Goal: Task Accomplishment & Management: Manage account settings

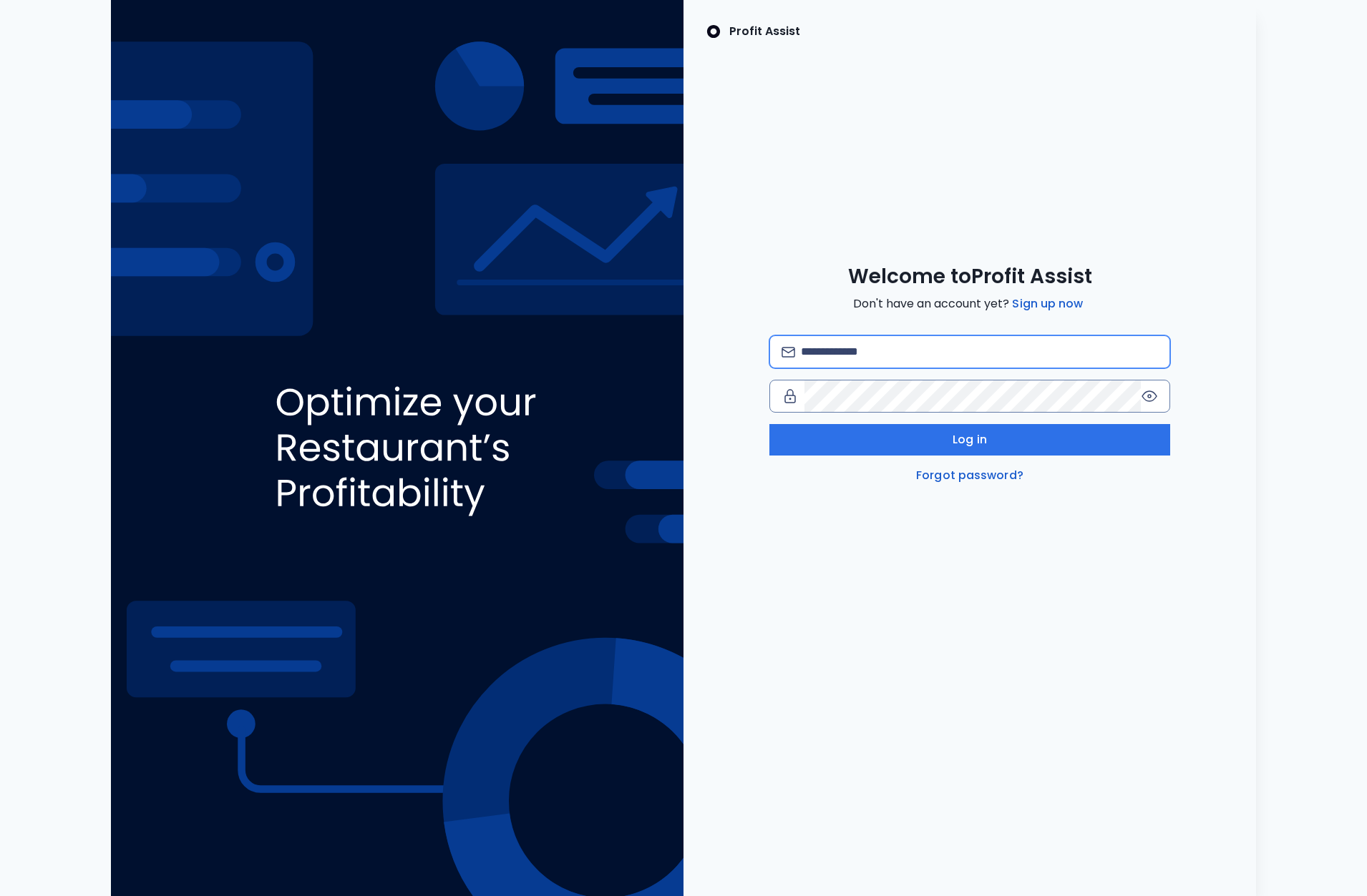
click at [847, 352] on input "email" at bounding box center [979, 352] width 357 height 32
click at [850, 352] on input "email" at bounding box center [979, 352] width 357 height 32
type input "**********"
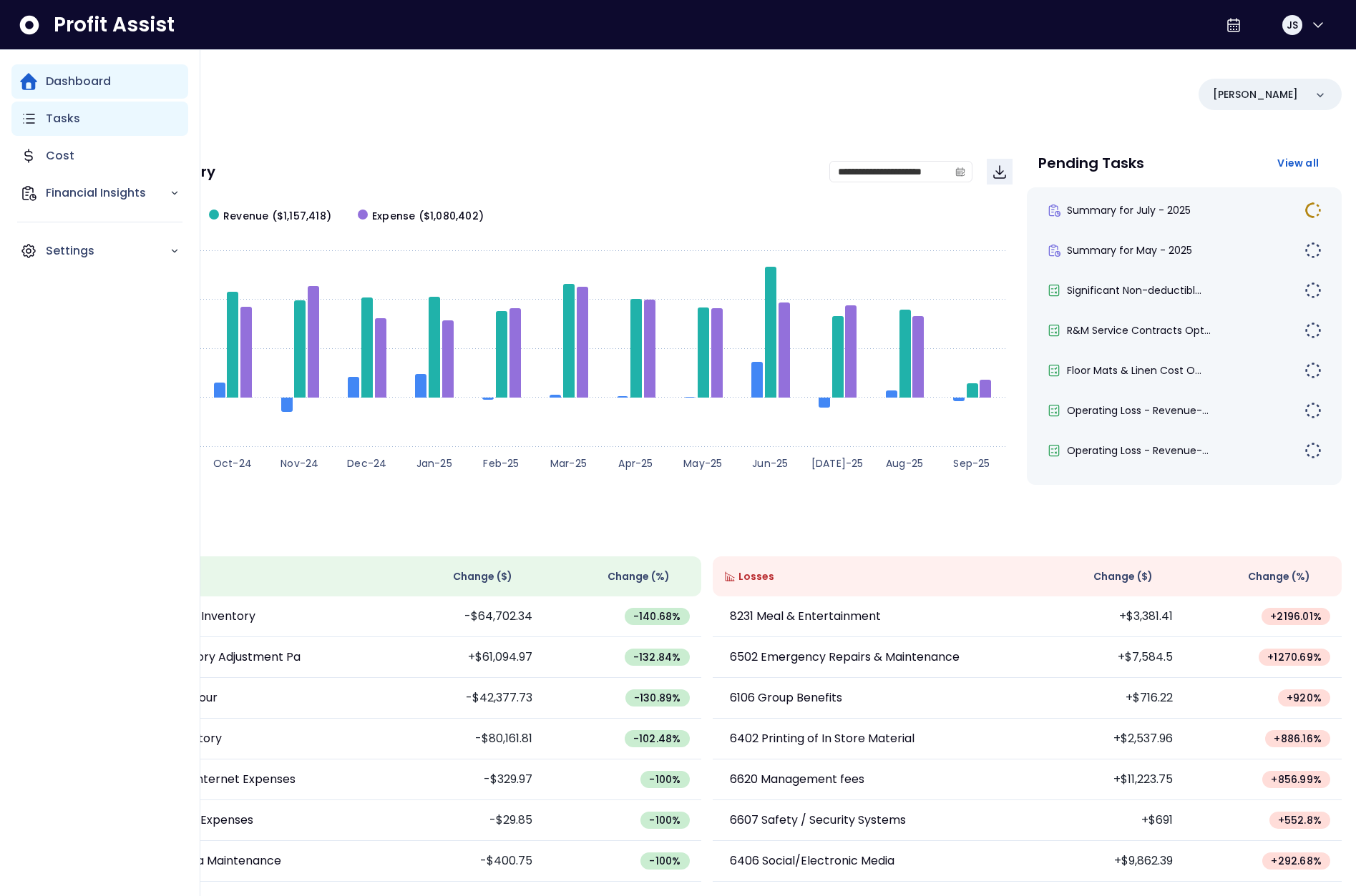
click at [43, 116] on div "Tasks" at bounding box center [100, 119] width 177 height 34
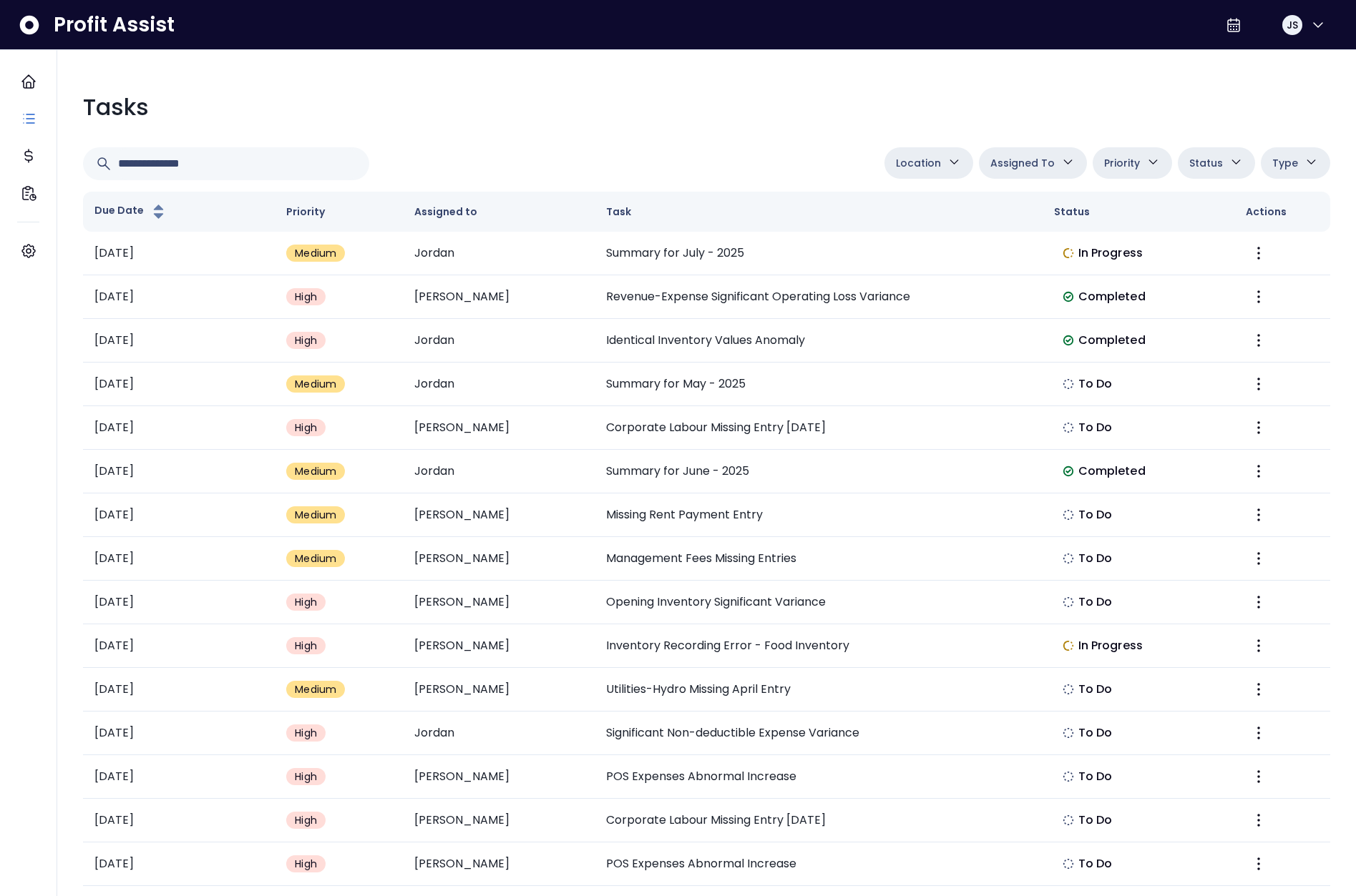
click at [1023, 160] on span "Assigned To" at bounding box center [1022, 163] width 65 height 17
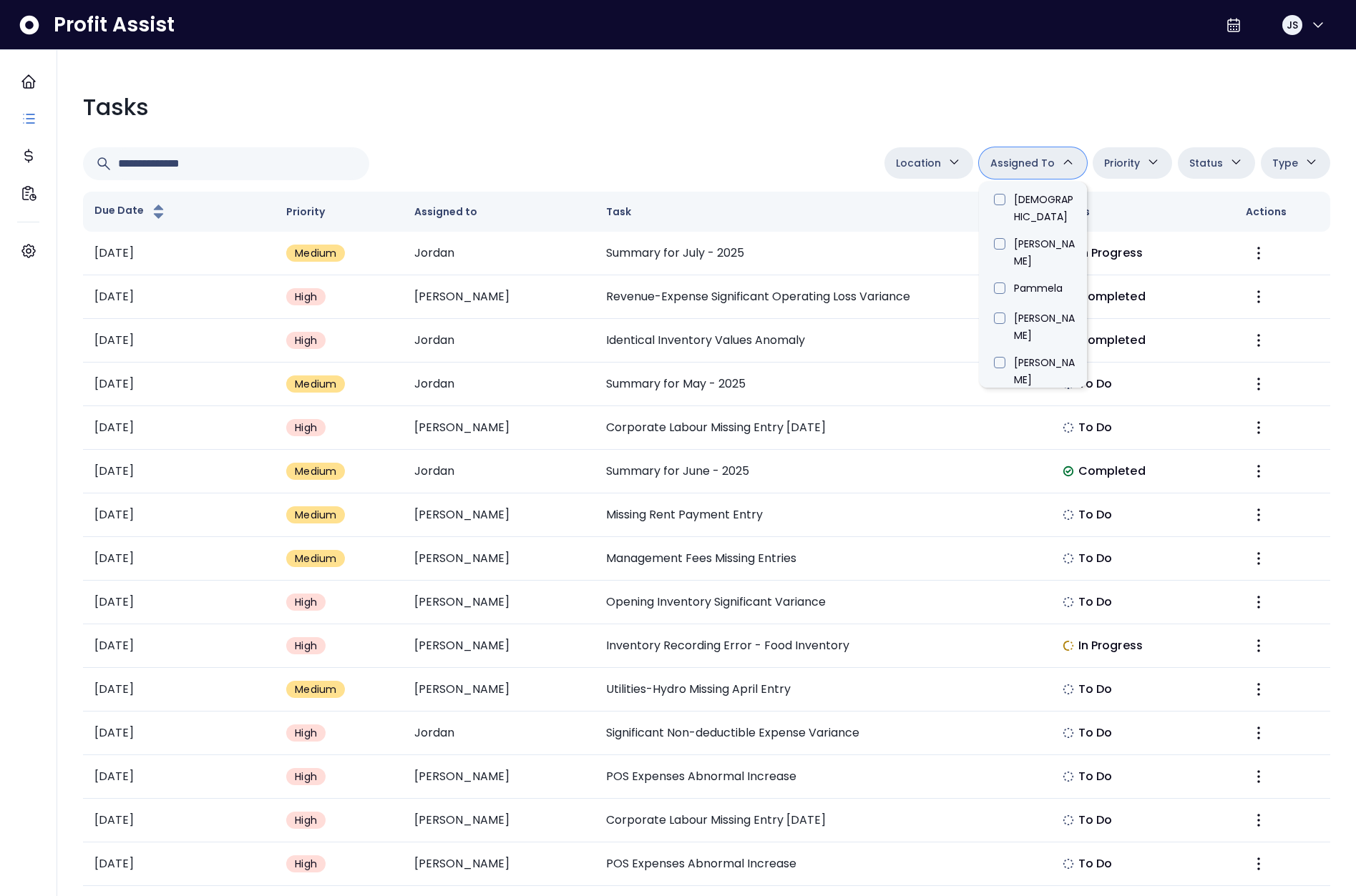
scroll to position [829, 0]
click at [1007, 612] on li "Jordan" at bounding box center [1032, 627] width 108 height 30
type input "*****"
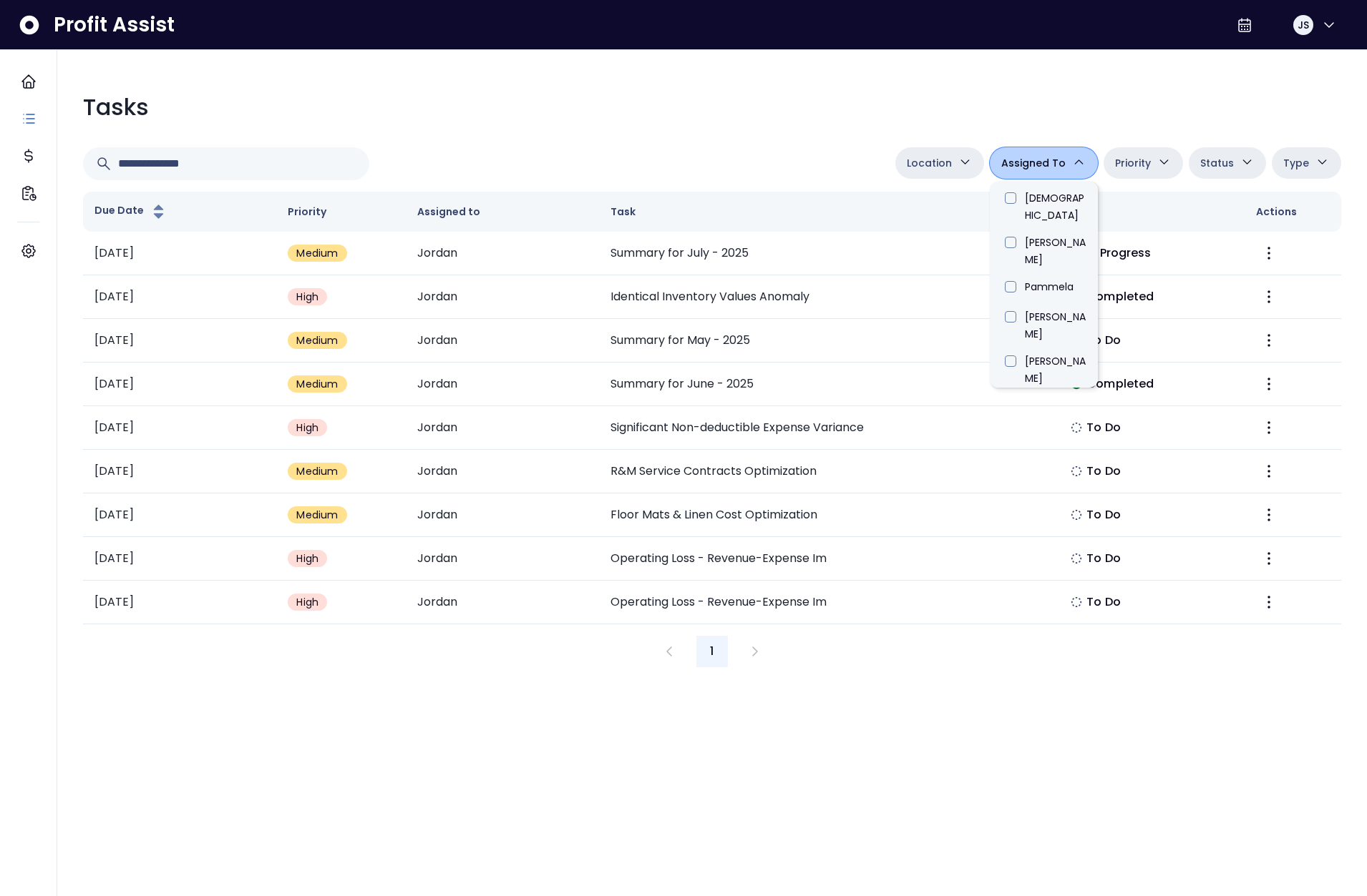
click at [721, 160] on div at bounding box center [486, 163] width 806 height 33
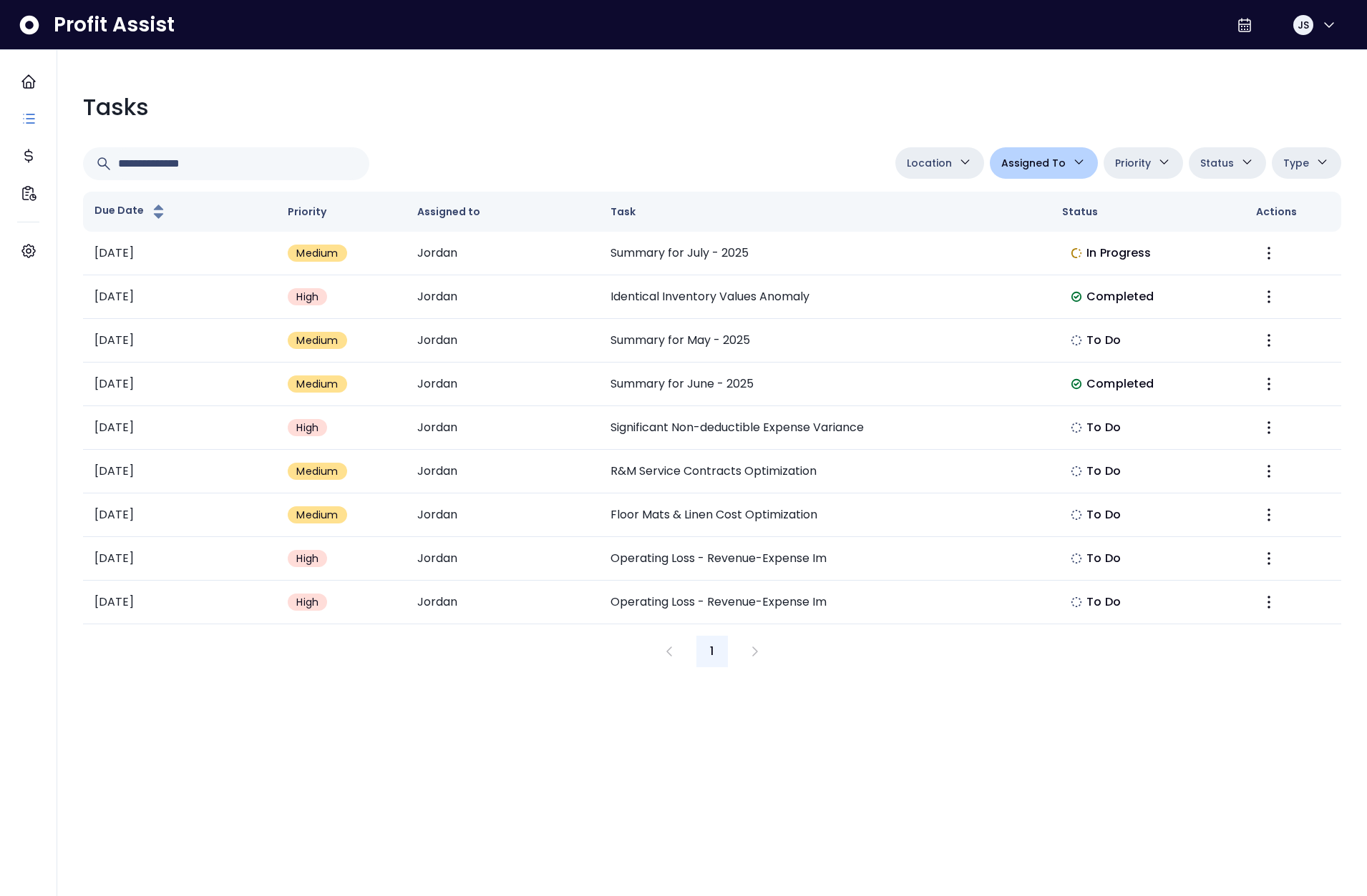
click at [922, 169] on span "Location" at bounding box center [929, 163] width 45 height 17
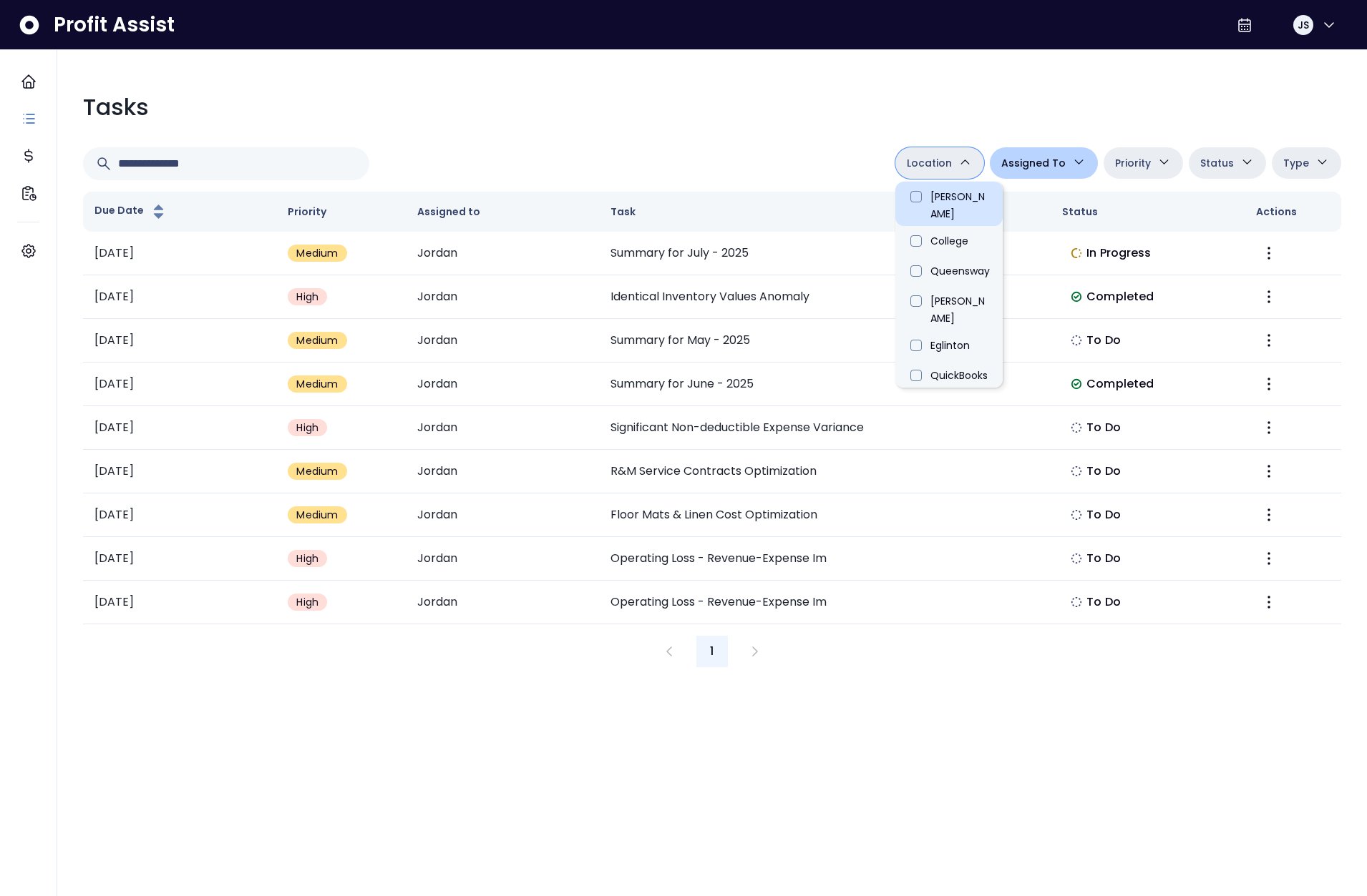
click at [929, 196] on li "Danforth" at bounding box center [948, 204] width 107 height 45
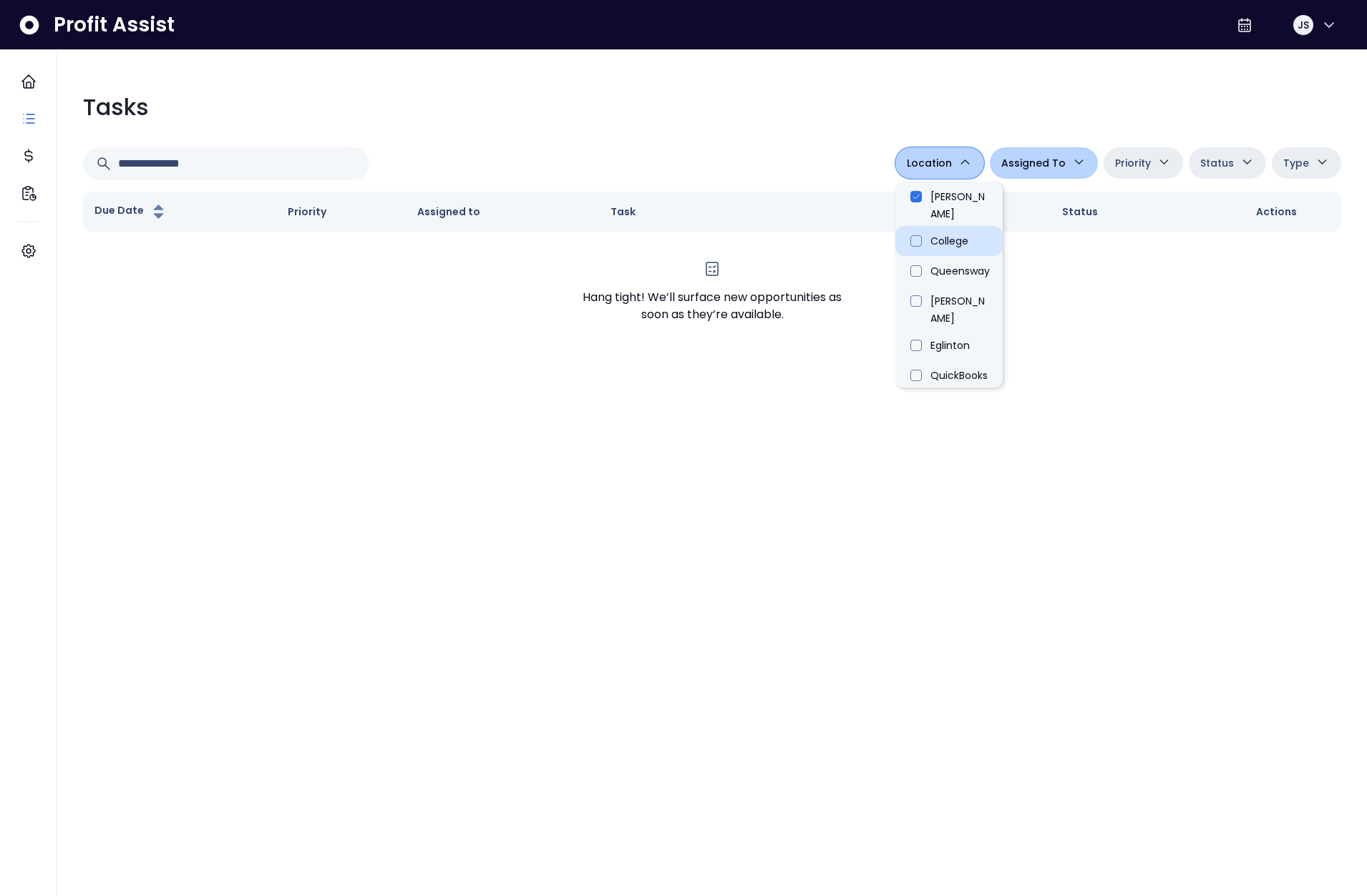
click at [926, 226] on li "College" at bounding box center [948, 240] width 107 height 30
click at [924, 258] on li "Queensway" at bounding box center [948, 270] width 107 height 30
click at [923, 286] on li "Duncan" at bounding box center [948, 308] width 107 height 45
click at [924, 330] on li "Eglinton" at bounding box center [948, 345] width 107 height 30
click at [921, 360] on li "QuickBooks Online" at bounding box center [948, 382] width 107 height 45
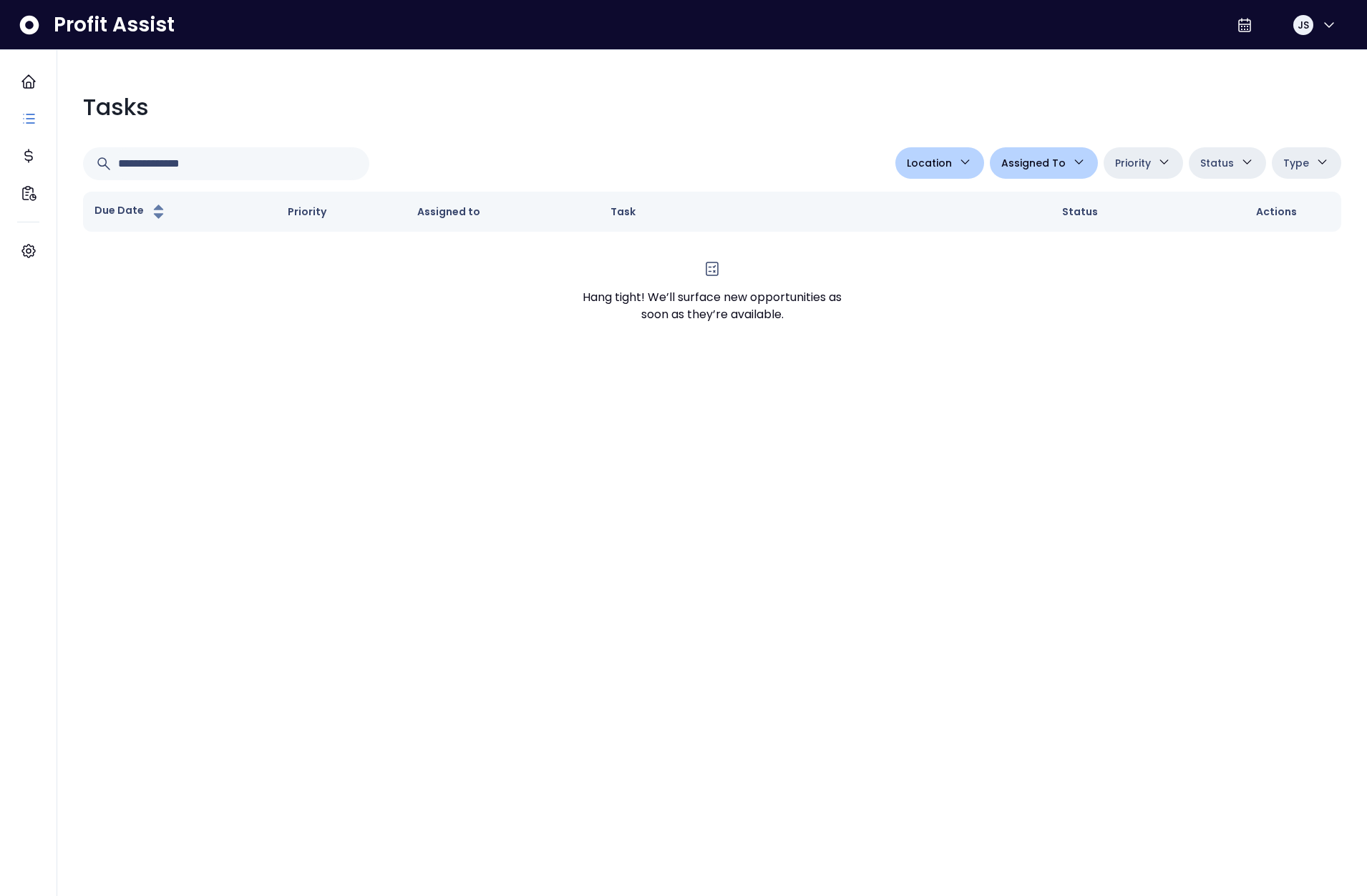
click at [808, 129] on div "**********" at bounding box center [712, 221] width 1281 height 285
click at [973, 160] on icon "button" at bounding box center [965, 162] width 15 height 15
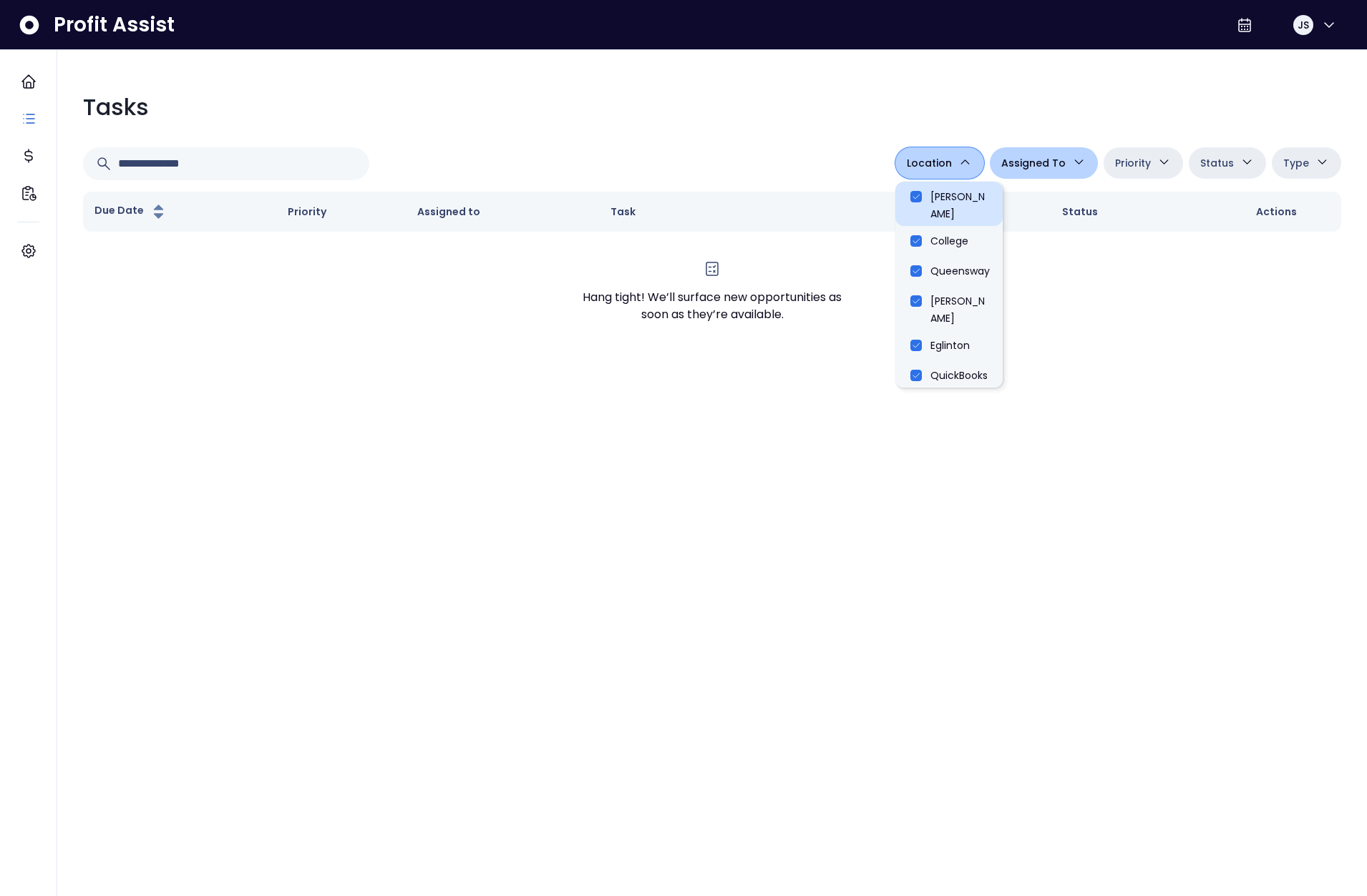
click at [964, 196] on li "Danforth" at bounding box center [948, 204] width 107 height 45
click at [946, 263] on li "Queensway" at bounding box center [948, 270] width 107 height 30
click at [946, 287] on li "Duncan" at bounding box center [948, 308] width 107 height 45
click at [946, 330] on li "Eglinton" at bounding box center [948, 345] width 107 height 30
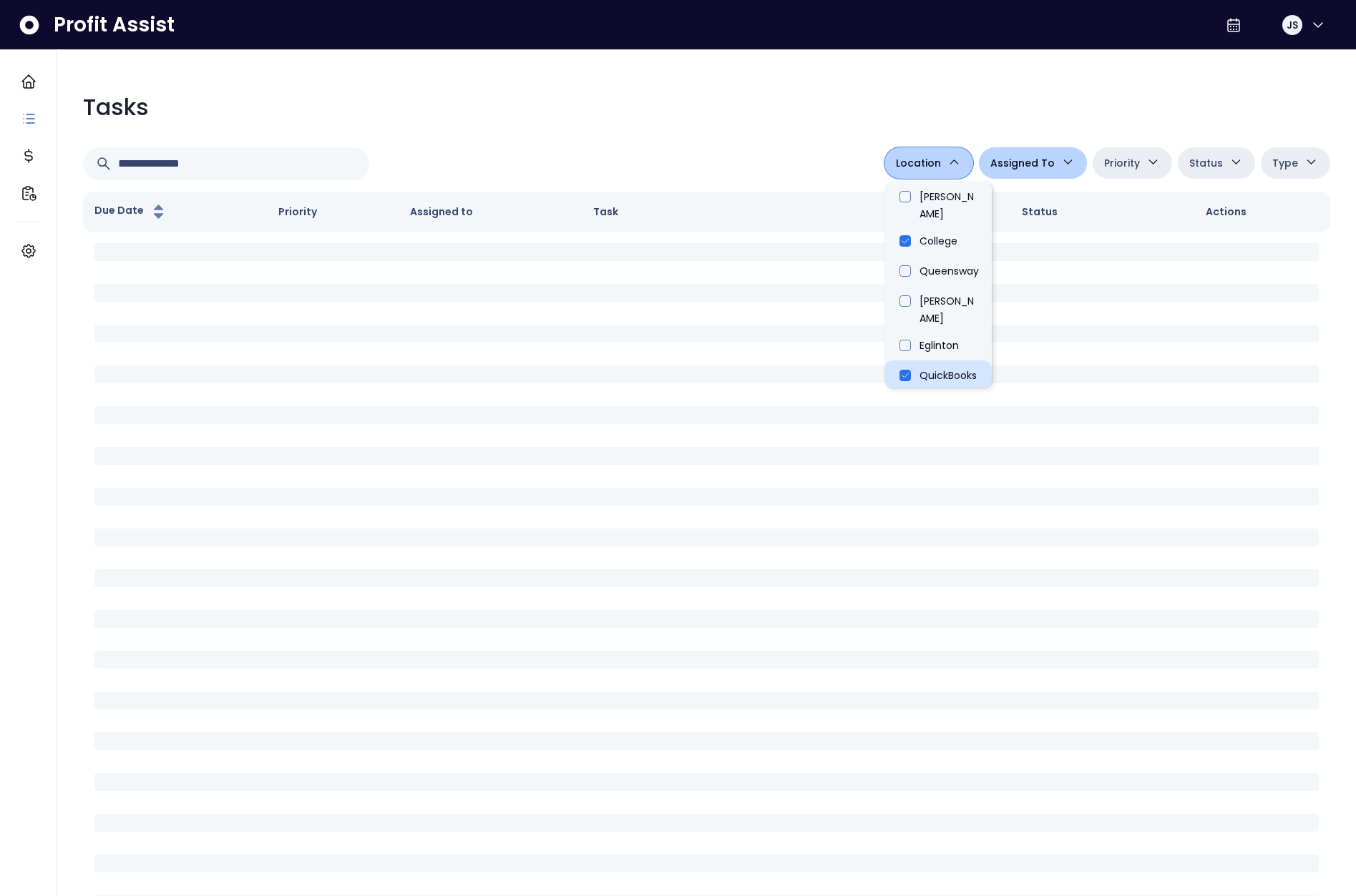
click at [942, 360] on li "QuickBooks Online" at bounding box center [938, 382] width 107 height 45
type input "**********"
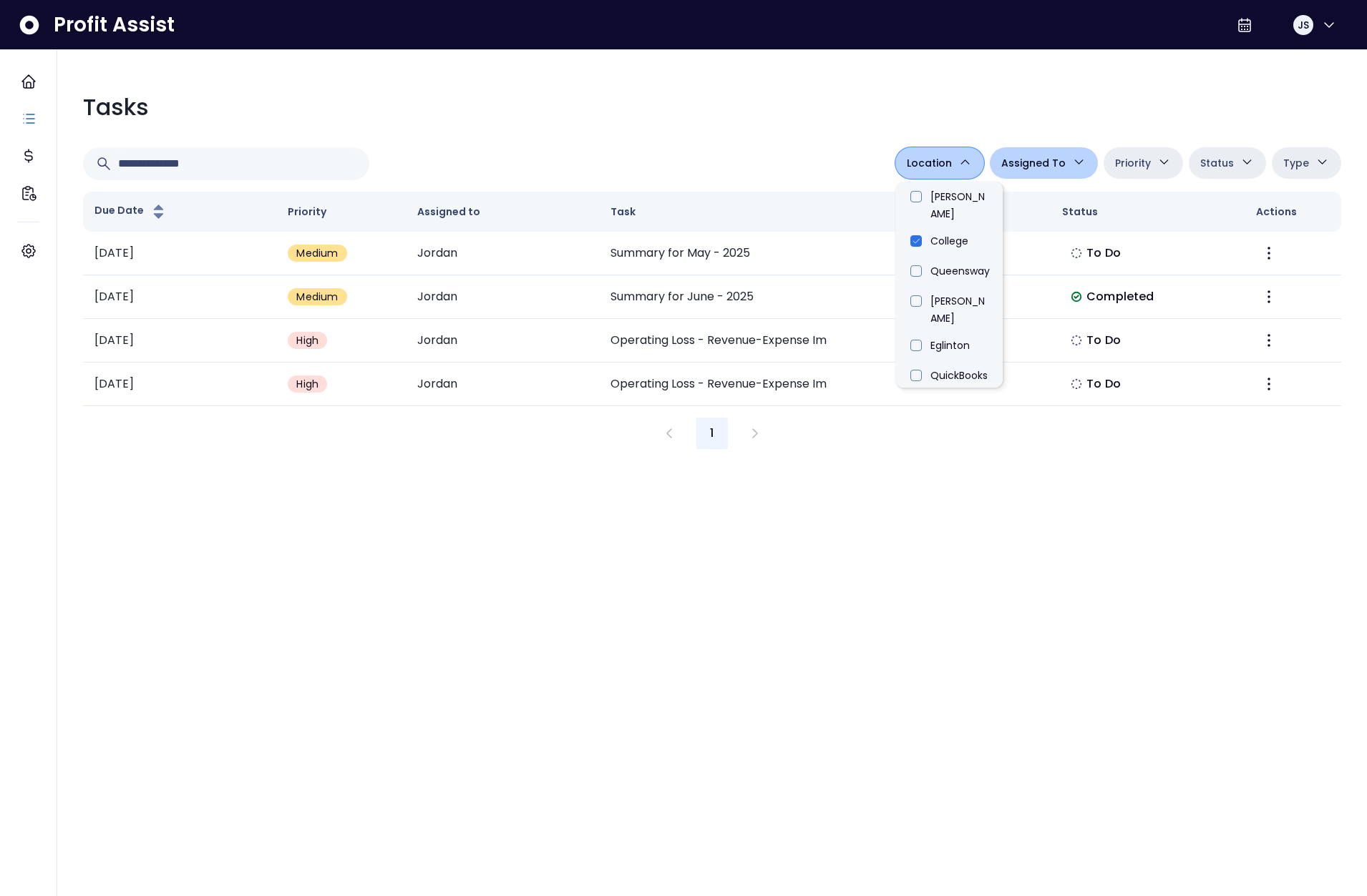
click at [1110, 133] on div "**********" at bounding box center [712, 269] width 1281 height 382
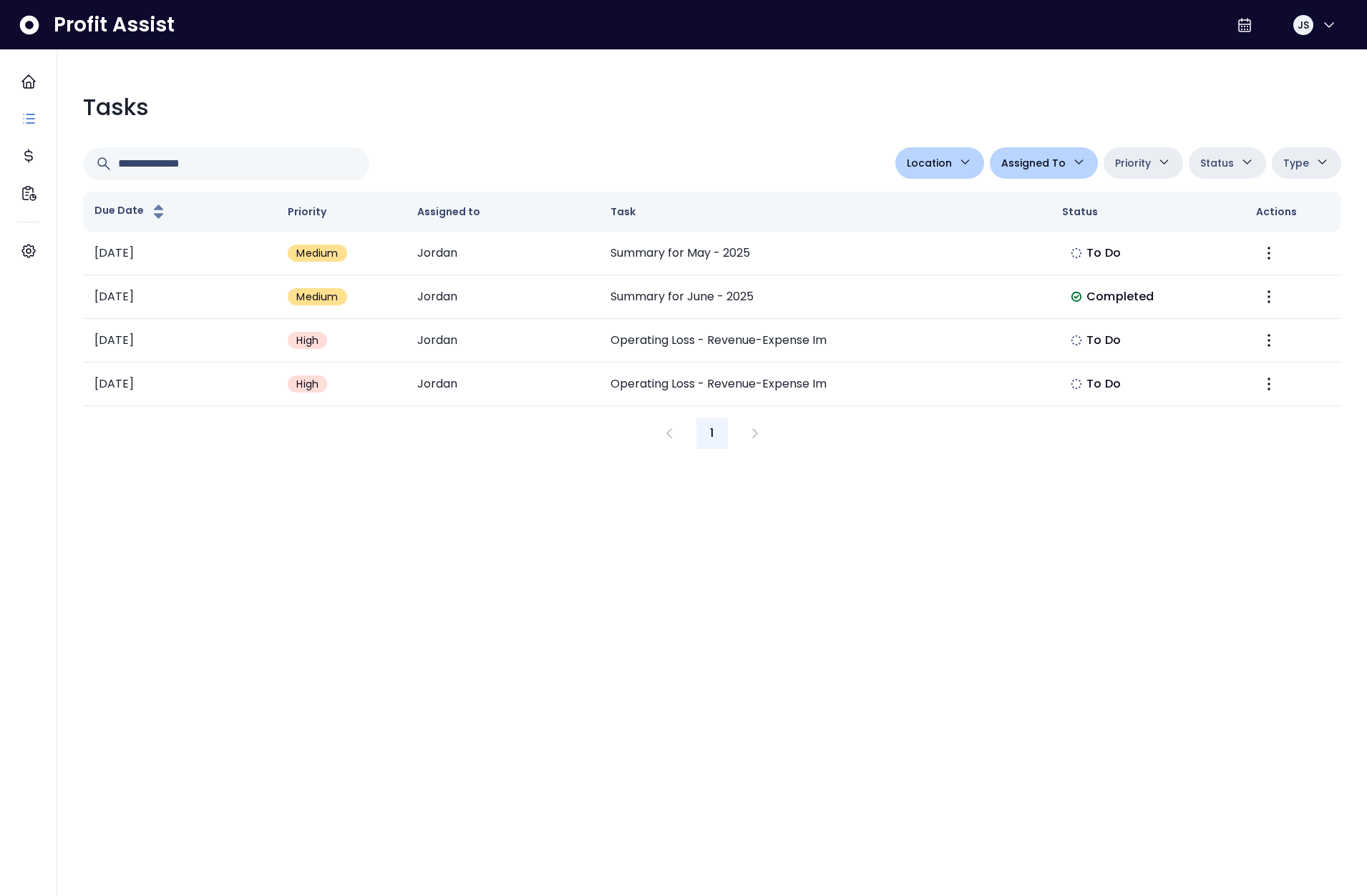
click at [1050, 158] on span "Assigned To" at bounding box center [1033, 163] width 65 height 17
click at [872, 90] on div "Tasks" at bounding box center [712, 107] width 1258 height 34
click at [933, 152] on button "Location" at bounding box center [939, 163] width 89 height 32
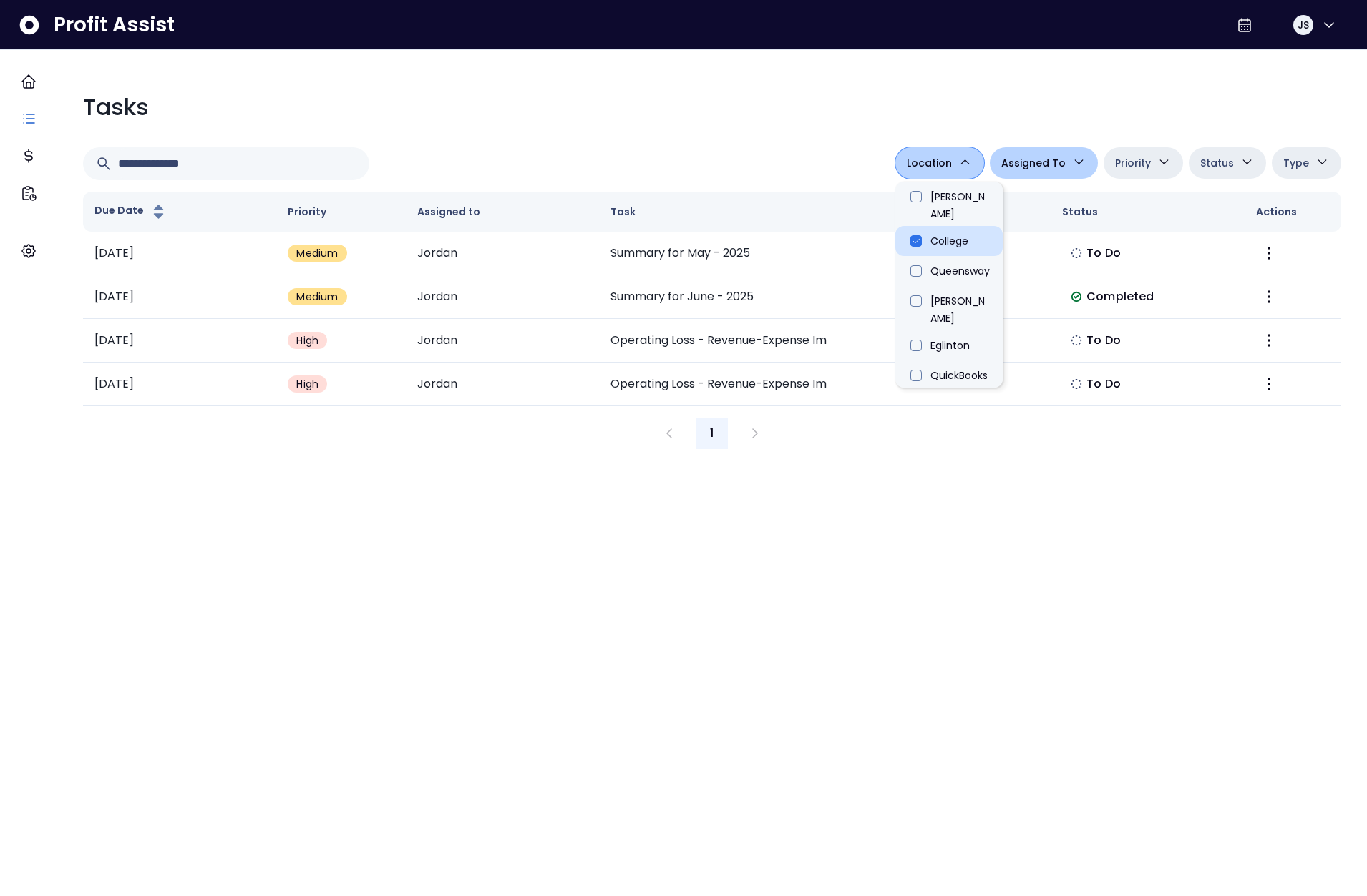
click at [944, 231] on li "College" at bounding box center [948, 240] width 107 height 30
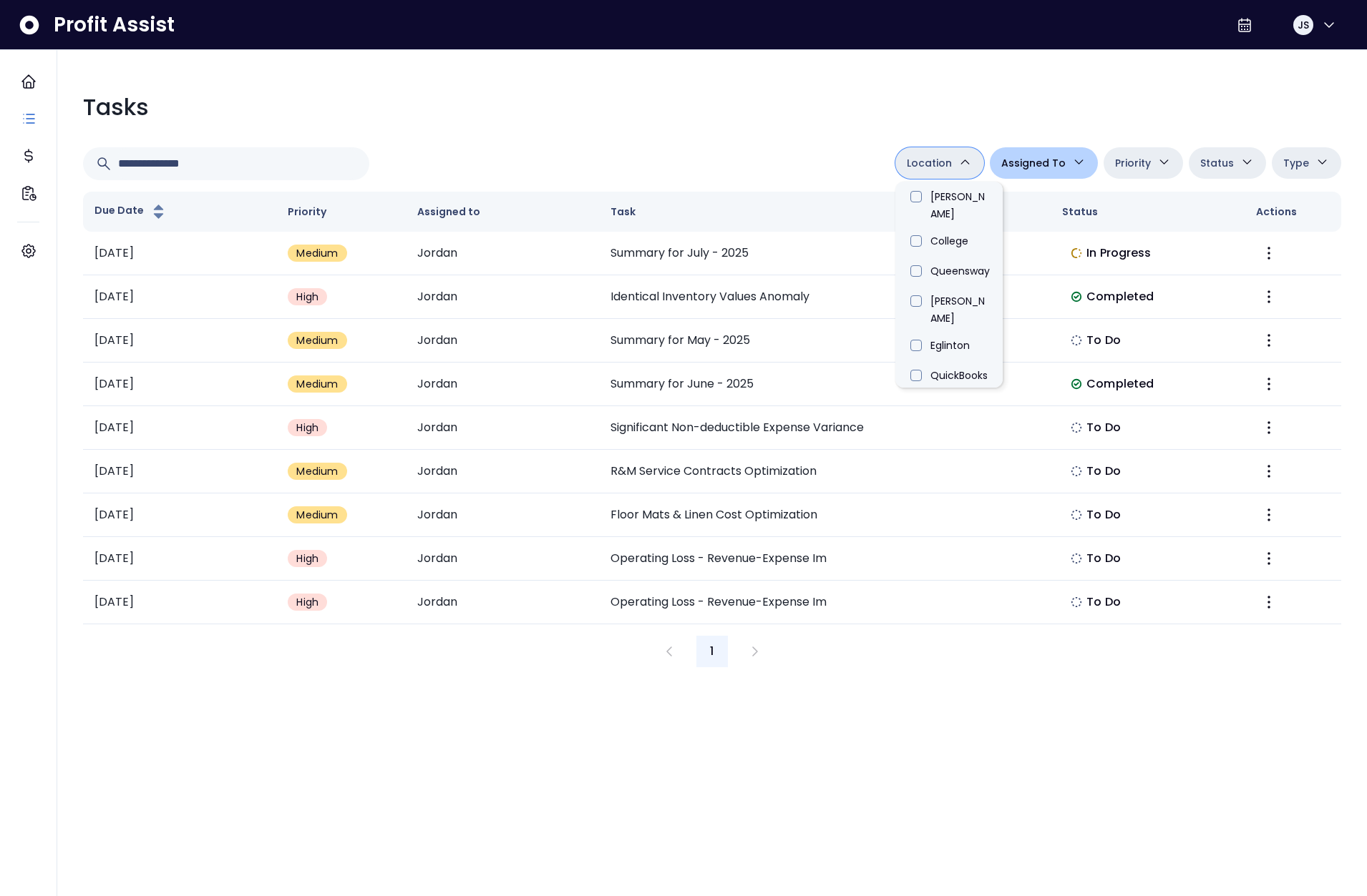
click at [1036, 168] on span "Assigned To" at bounding box center [1033, 163] width 65 height 17
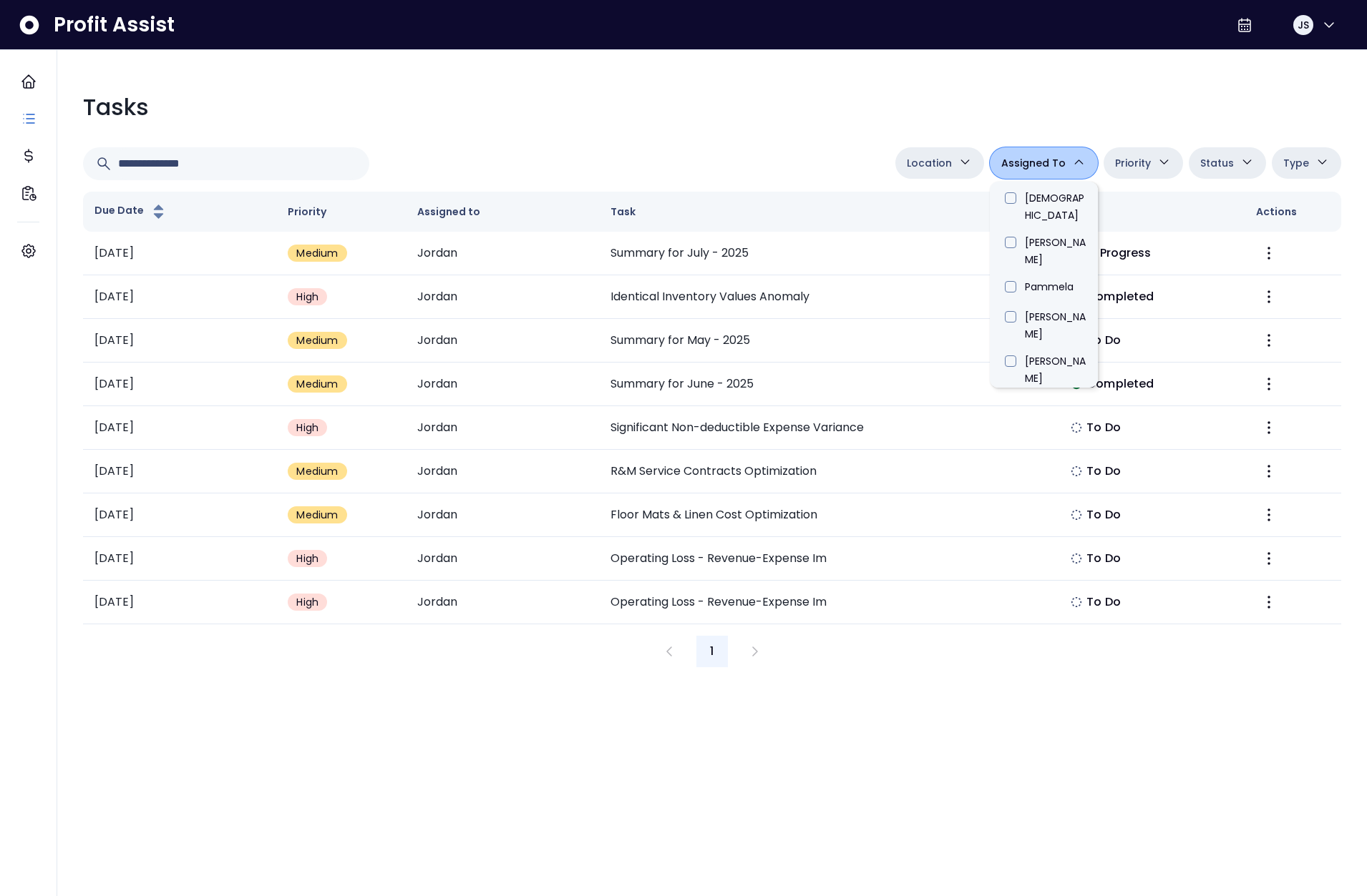
click at [1031, 612] on li "Jordan" at bounding box center [1043, 627] width 108 height 30
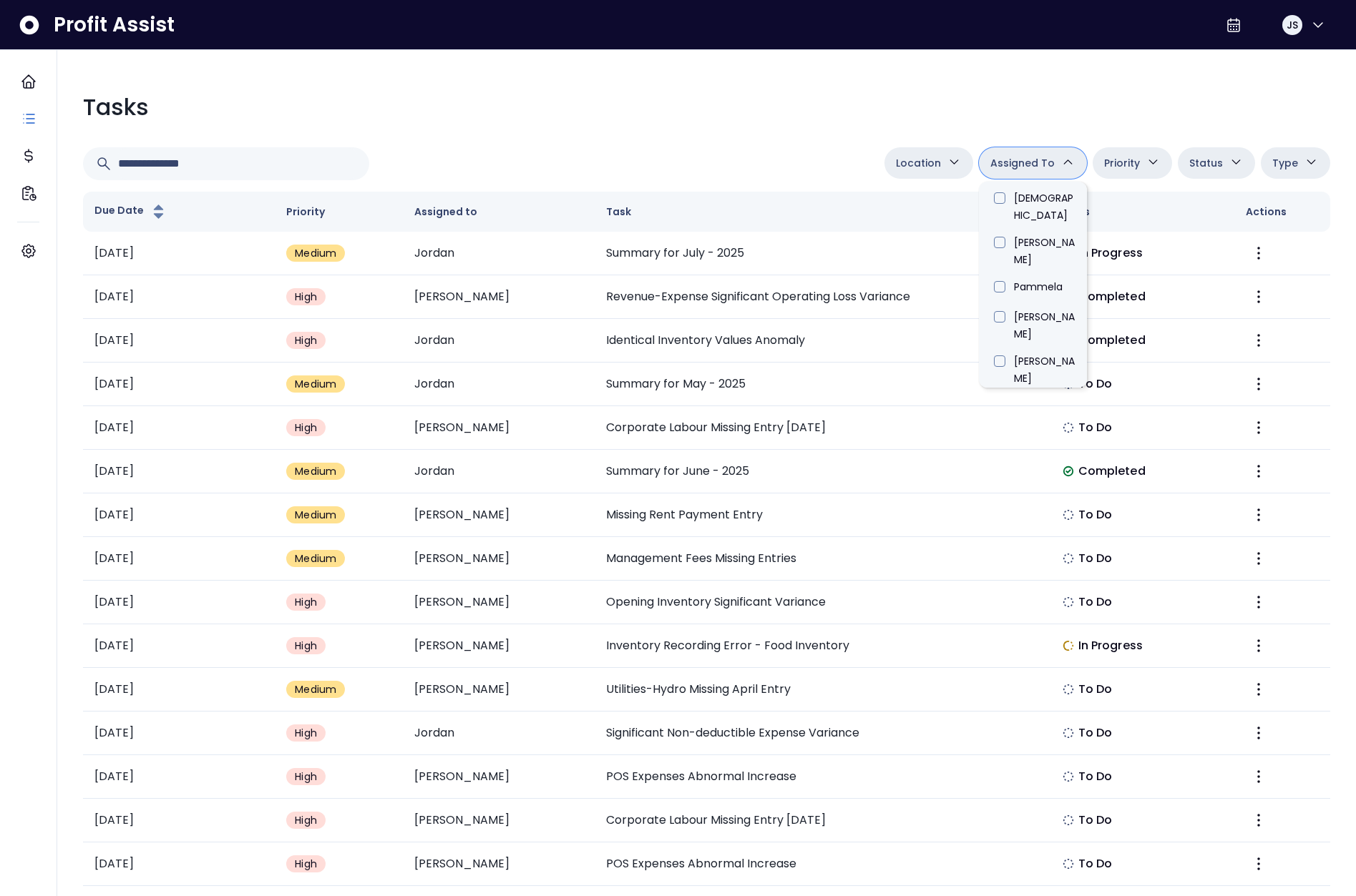
click at [943, 153] on button "Location" at bounding box center [929, 163] width 89 height 32
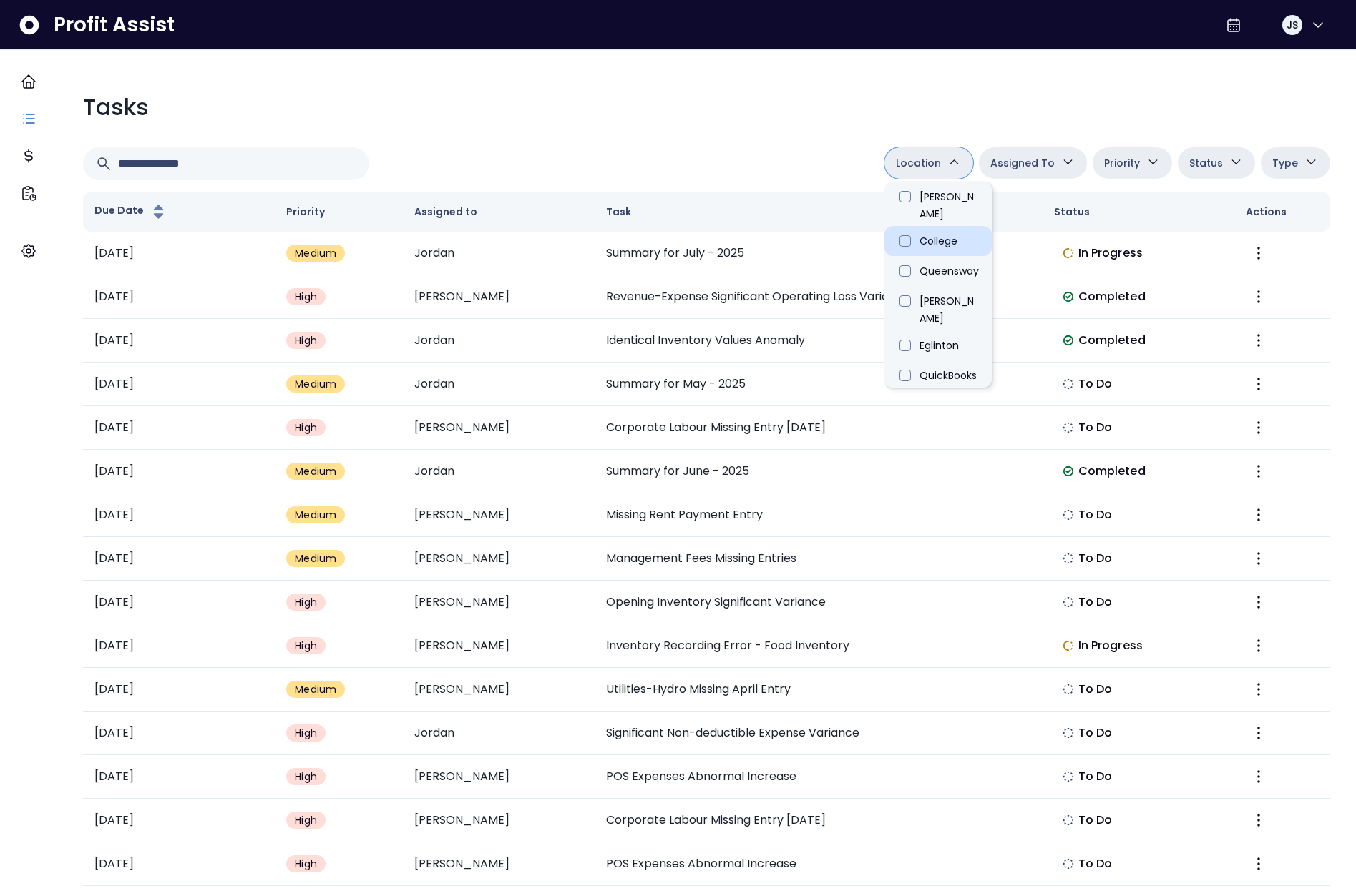
click at [939, 229] on li "College" at bounding box center [938, 240] width 107 height 30
type input "**********"
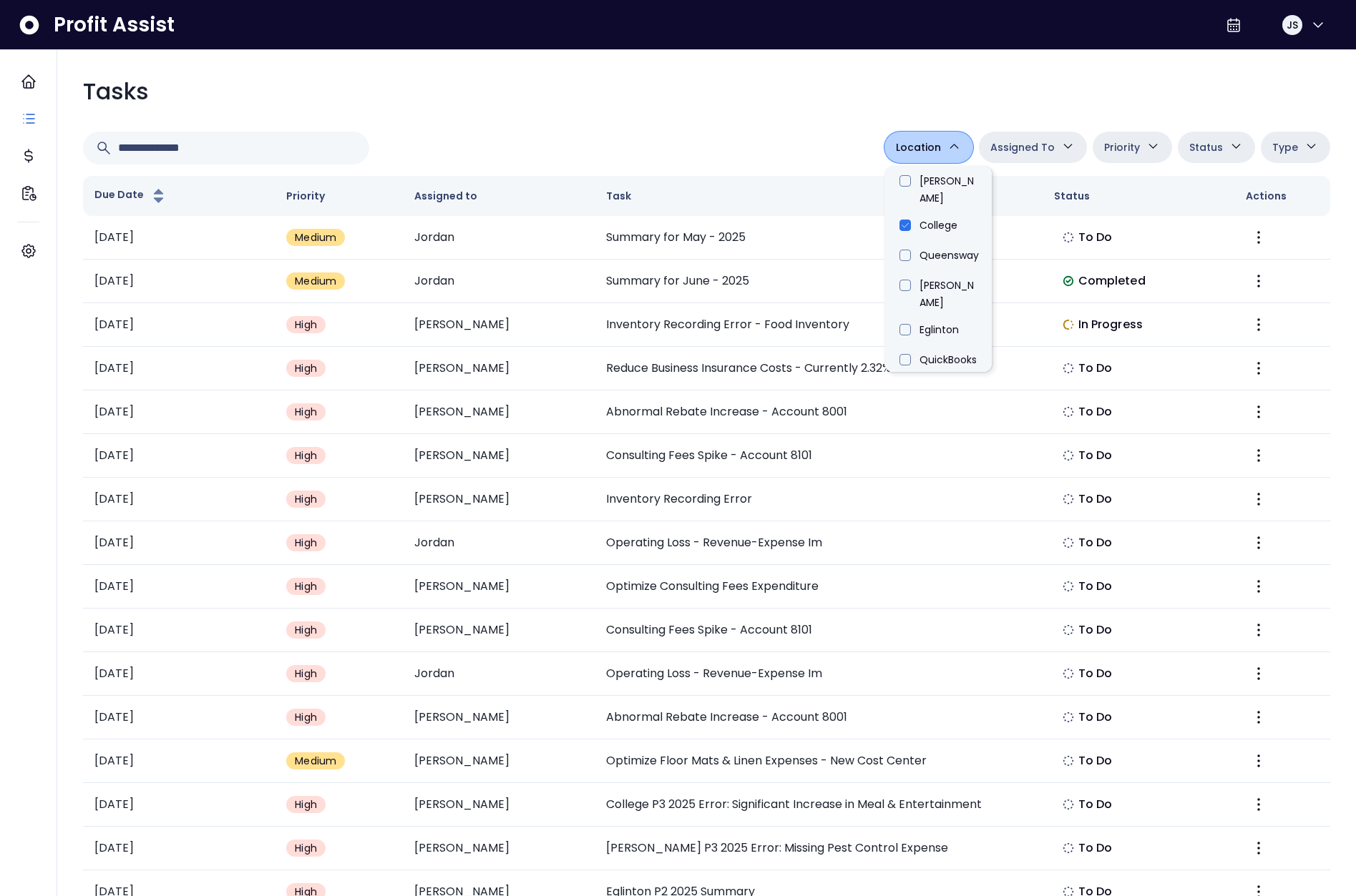
scroll to position [0, 0]
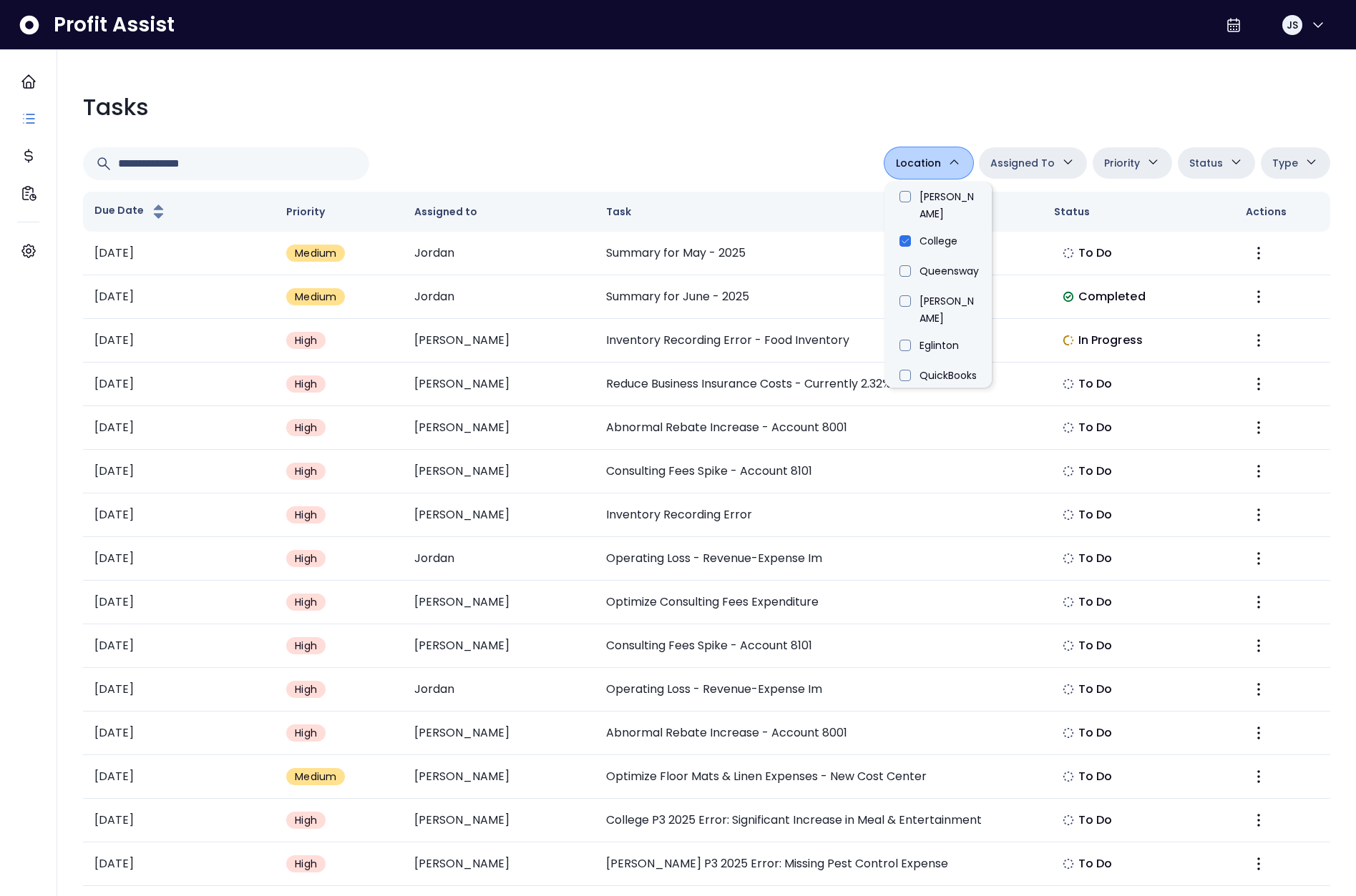
click at [732, 123] on div "Tasks" at bounding box center [706, 107] width 1247 height 34
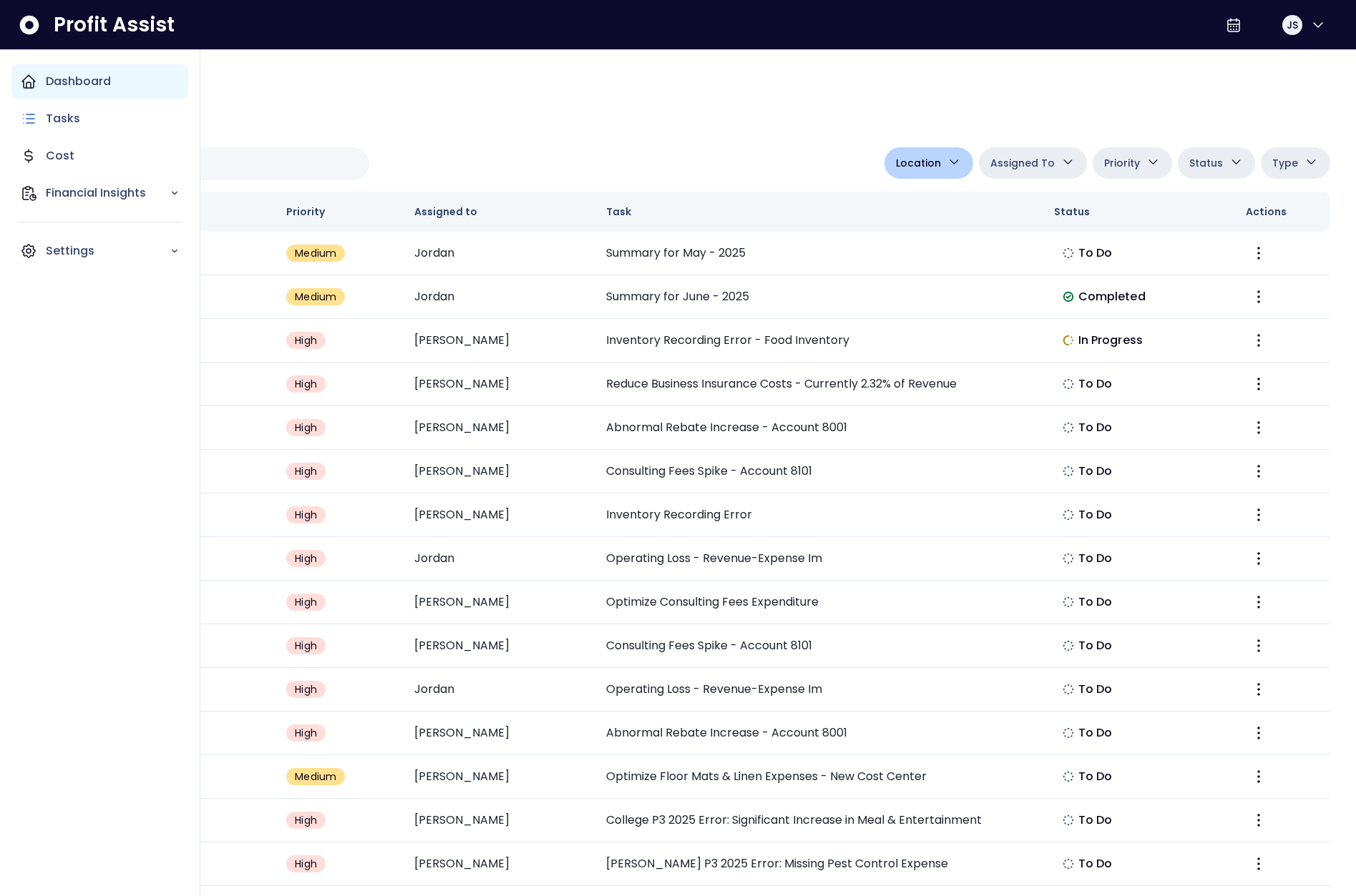
click at [16, 77] on div "Dashboard" at bounding box center [100, 81] width 177 height 34
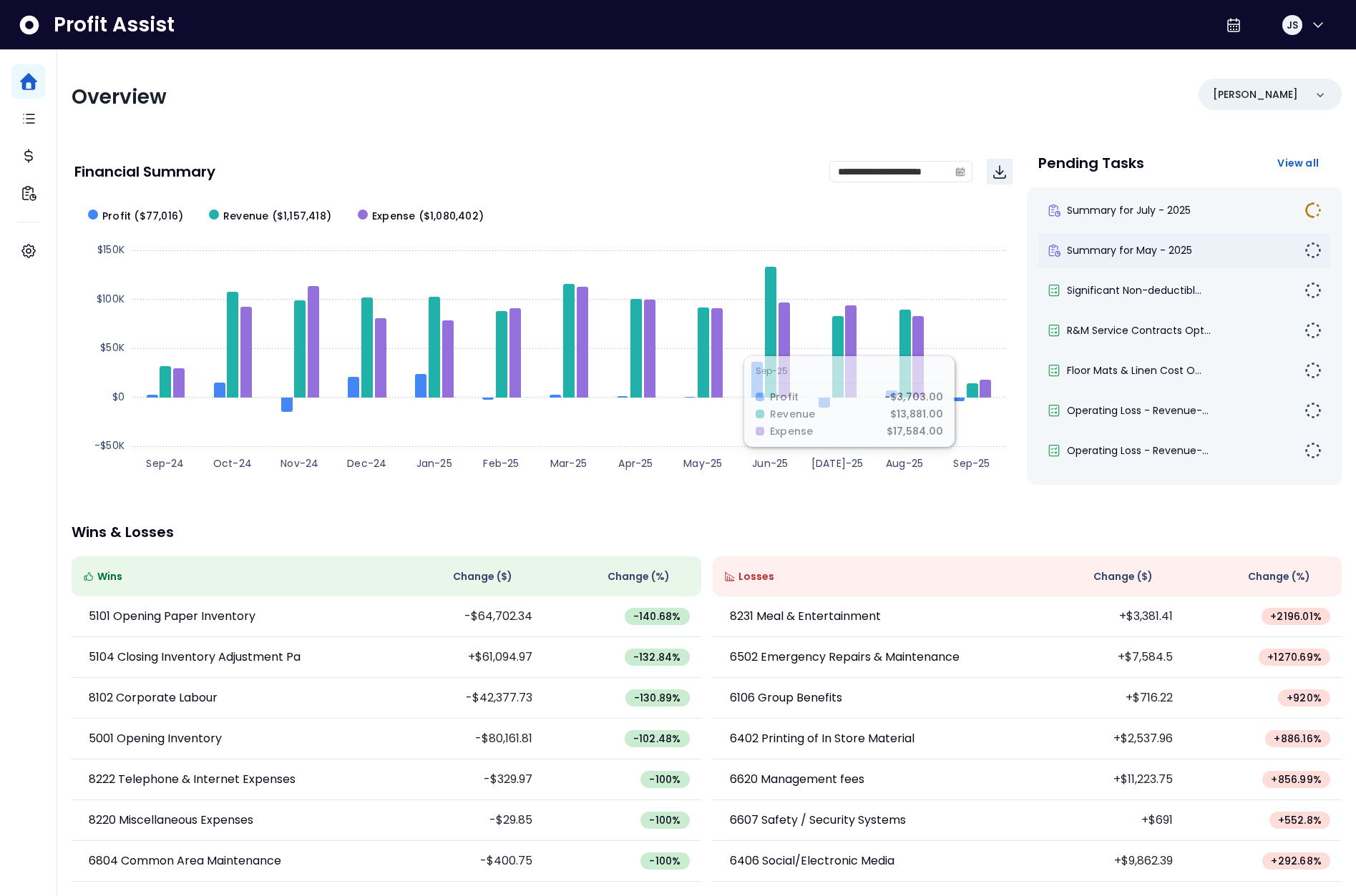
click at [1169, 237] on div "Summary for May - 2025" at bounding box center [1184, 250] width 292 height 34
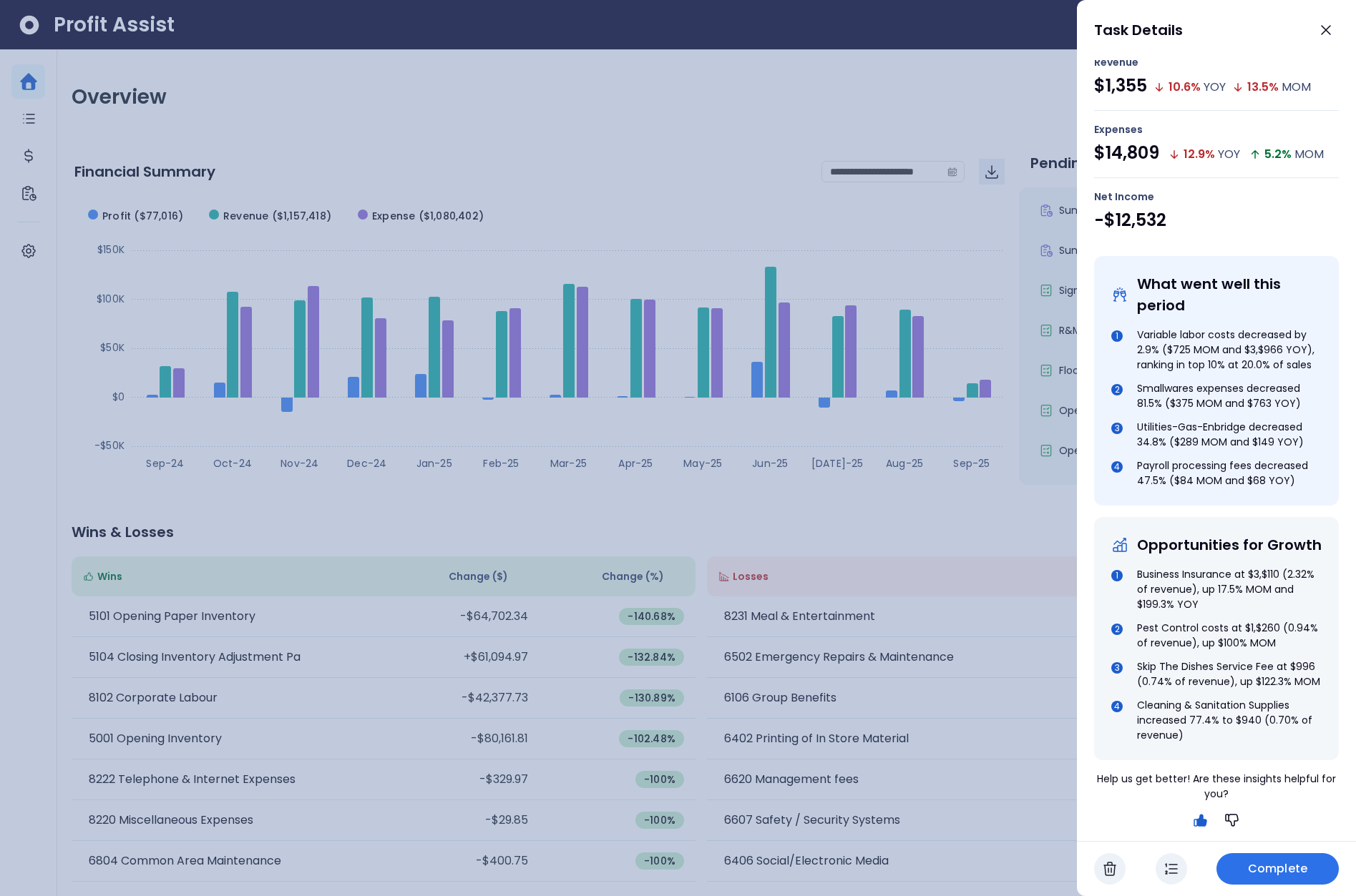
scroll to position [347, 0]
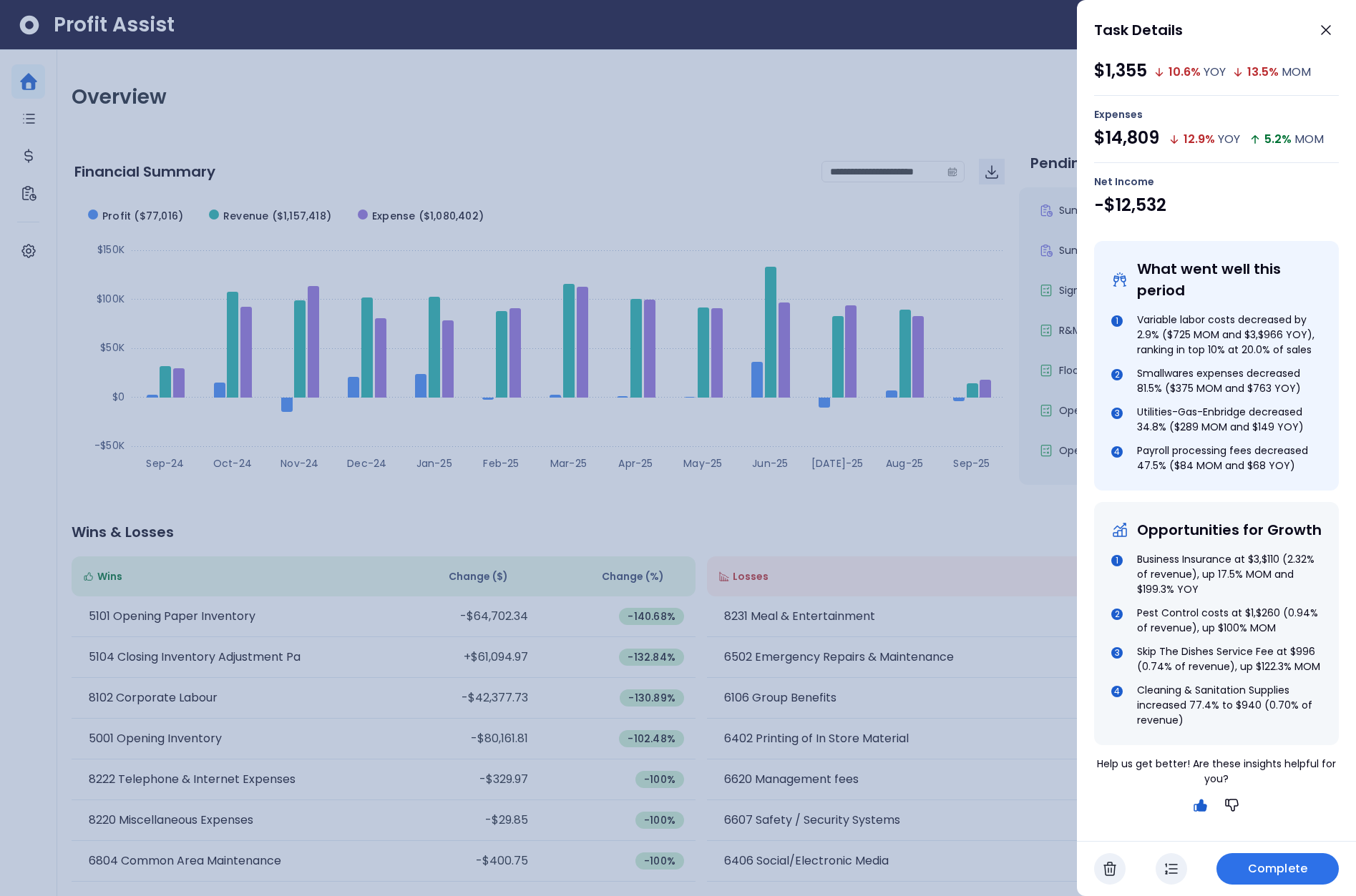
click at [984, 536] on div at bounding box center [678, 448] width 1356 height 896
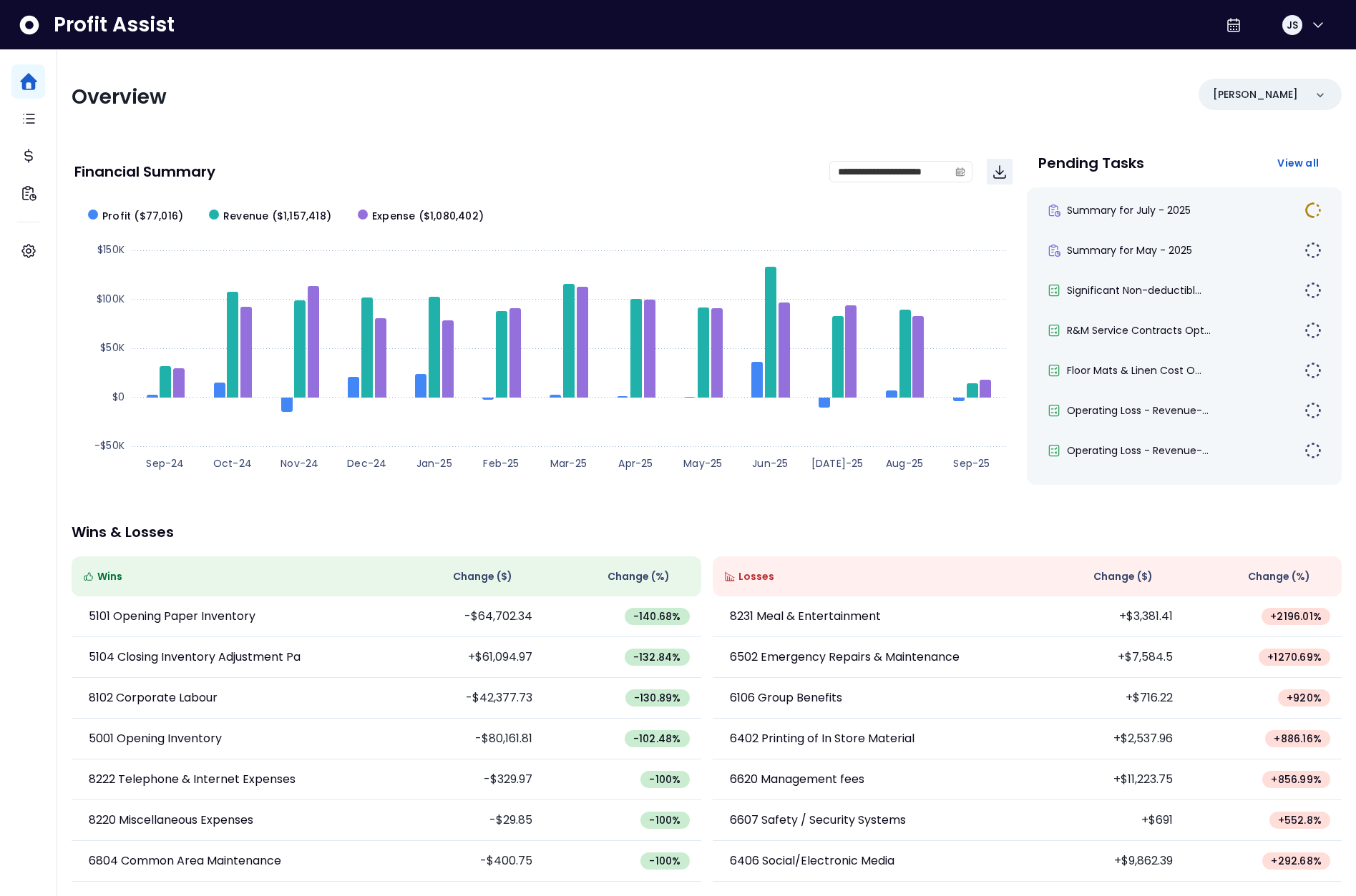
click at [1179, 311] on div "Summary for July - 2025 Summary for May - 2025 Significant Non-deductibl... R&M…" at bounding box center [1184, 336] width 315 height 297
click at [1172, 327] on span "R&M Service Contracts Opt..." at bounding box center [1138, 330] width 144 height 15
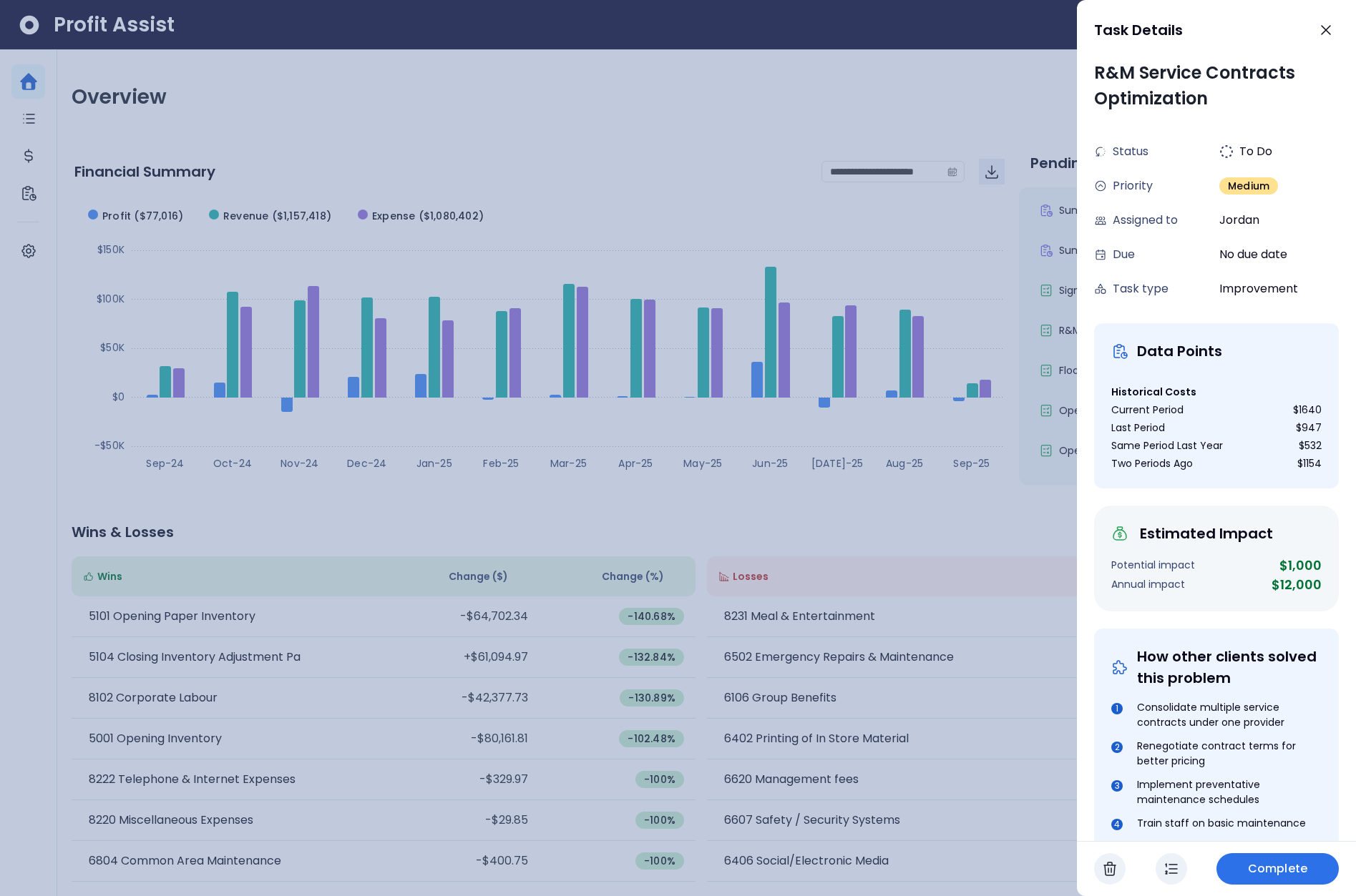
scroll to position [318, 0]
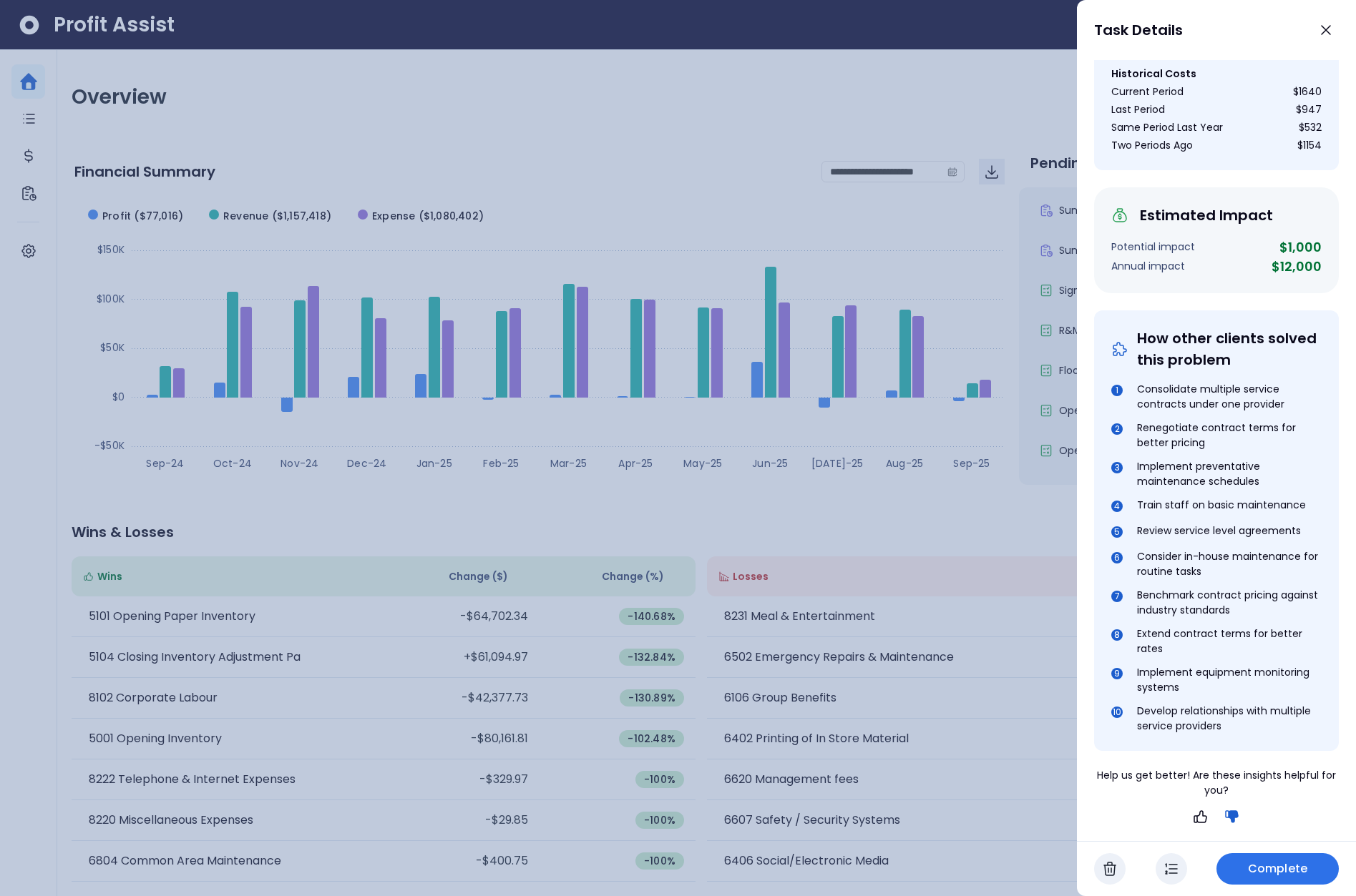
click at [990, 526] on div at bounding box center [678, 448] width 1356 height 896
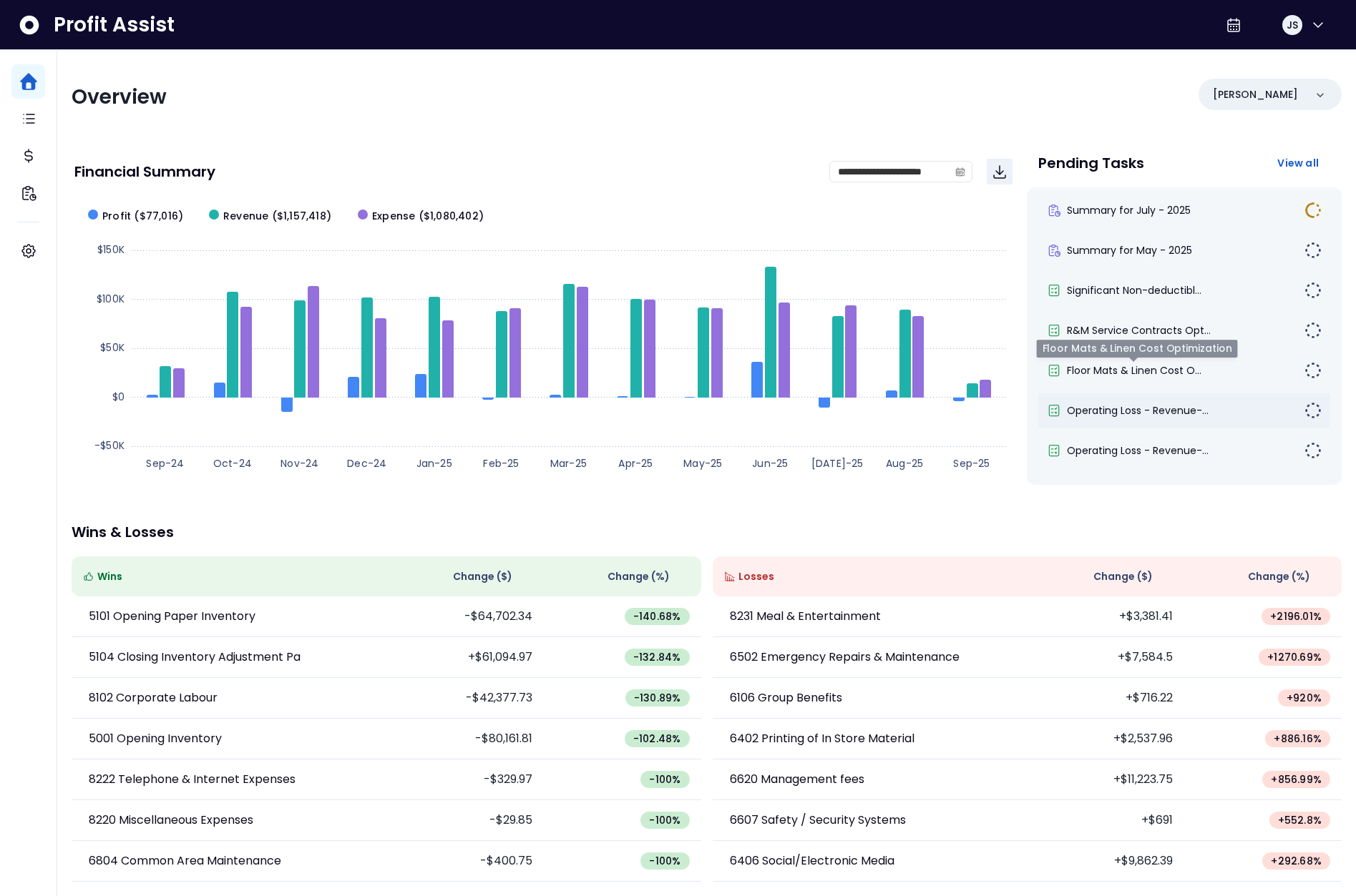
click at [1160, 407] on span "Operating Loss - Revenue-..." at bounding box center [1137, 411] width 141 height 15
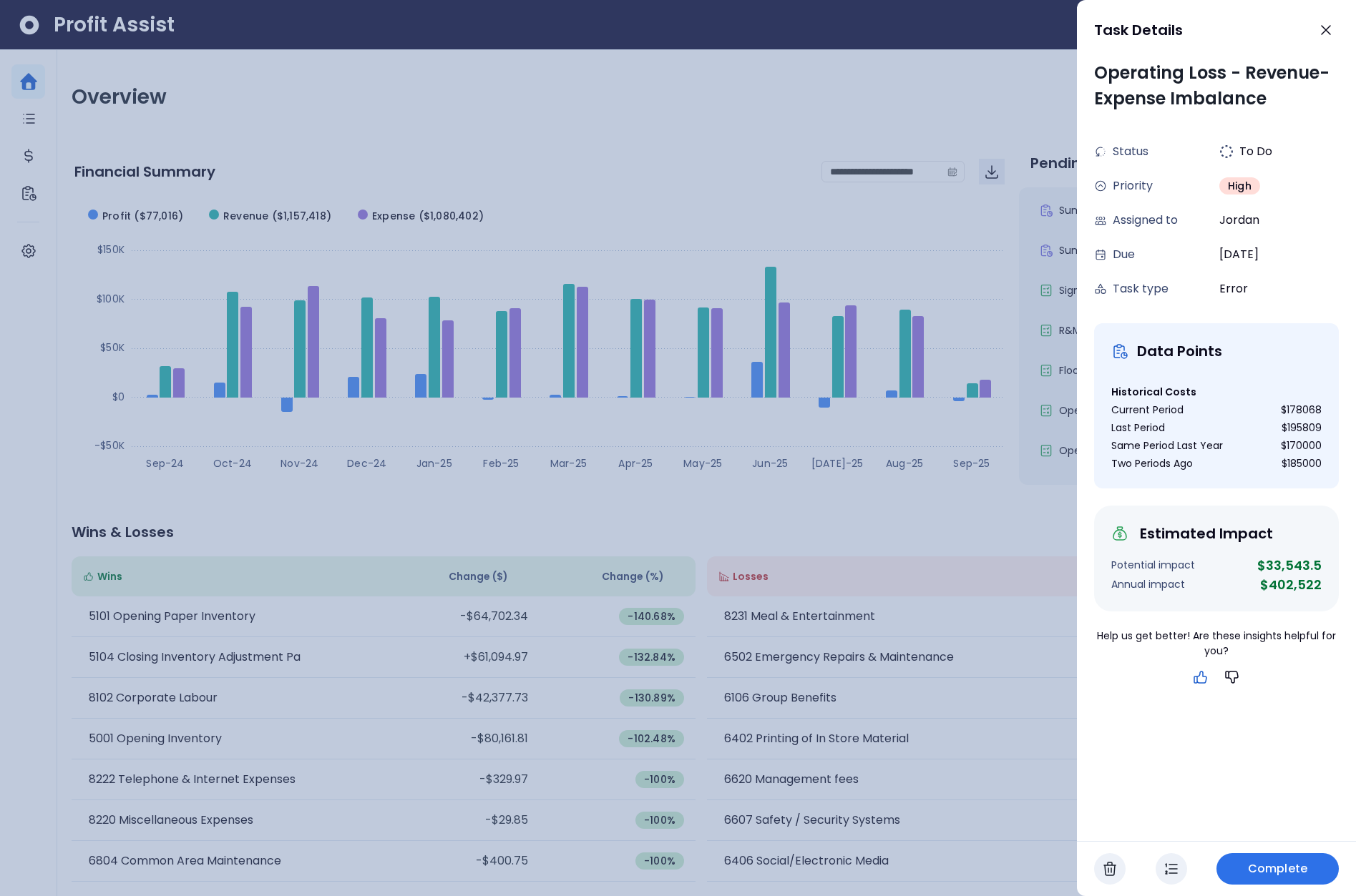
click at [1204, 681] on icon "button" at bounding box center [1200, 677] width 17 height 17
click at [1239, 677] on icon "button" at bounding box center [1231, 677] width 17 height 17
click at [1237, 678] on icon "button" at bounding box center [1231, 677] width 17 height 17
click at [1006, 489] on div at bounding box center [678, 448] width 1356 height 896
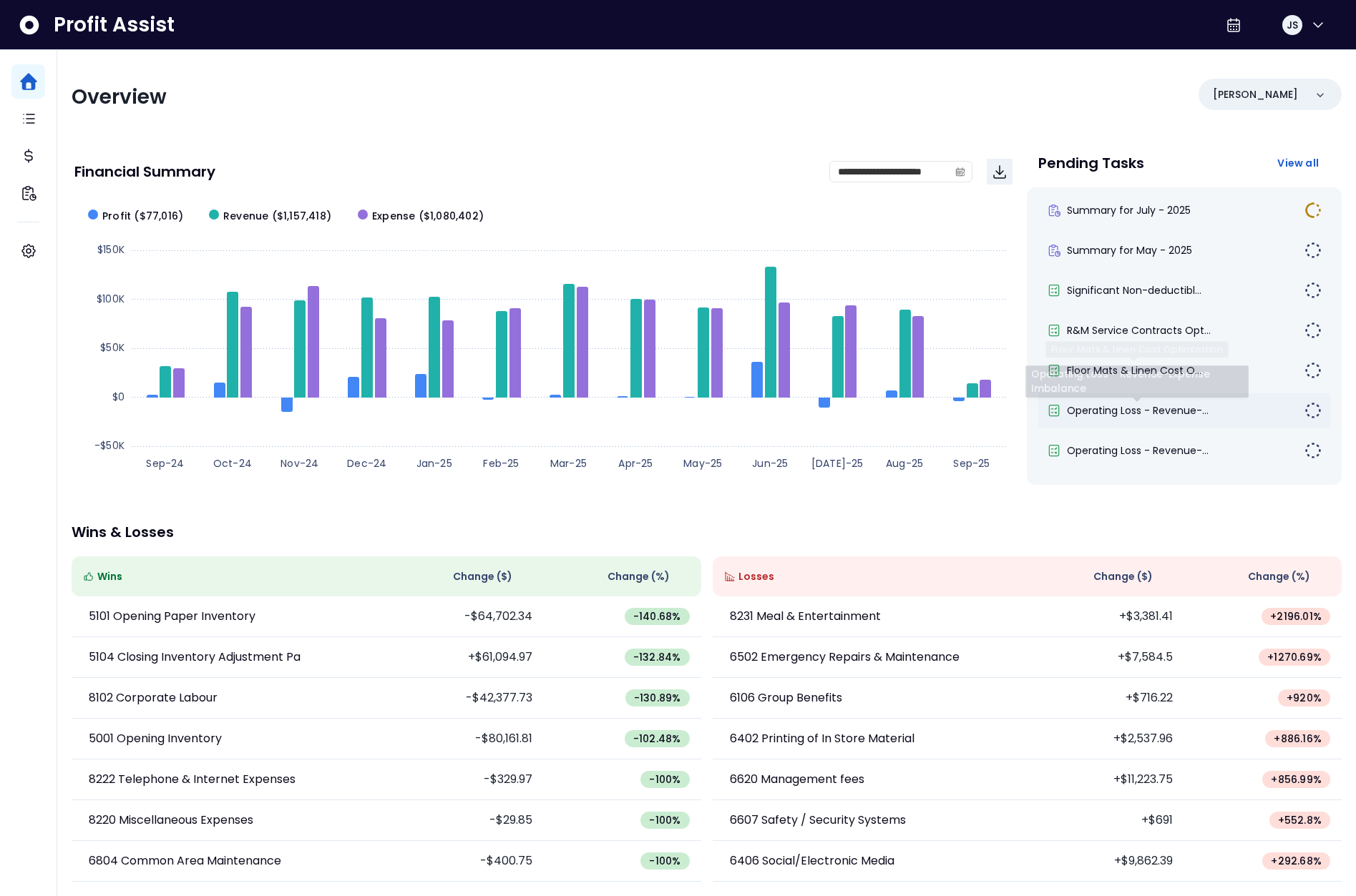
click at [1162, 410] on span "Operating Loss - Revenue-..." at bounding box center [1137, 411] width 141 height 15
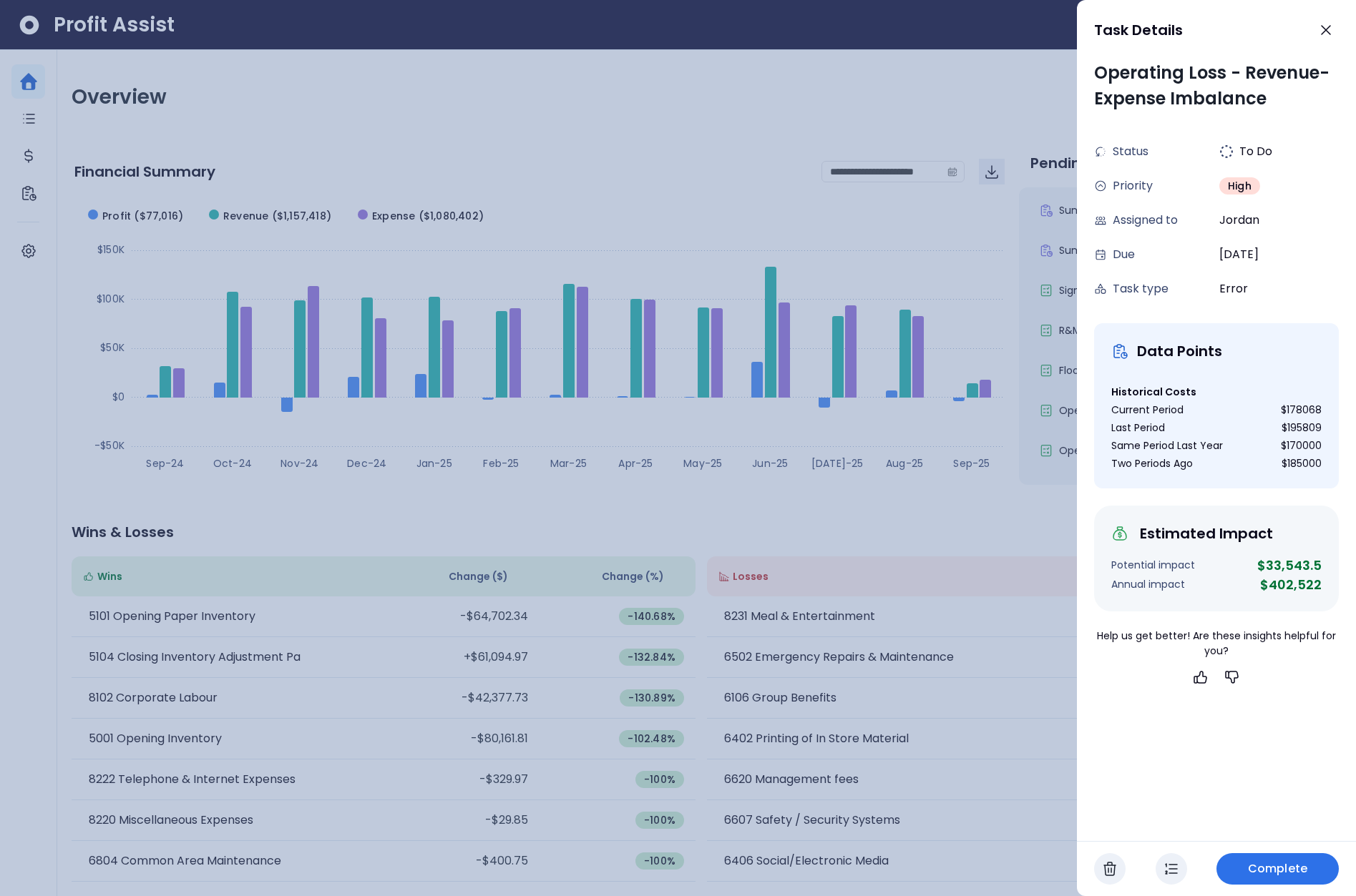
click at [996, 571] on div at bounding box center [678, 448] width 1356 height 896
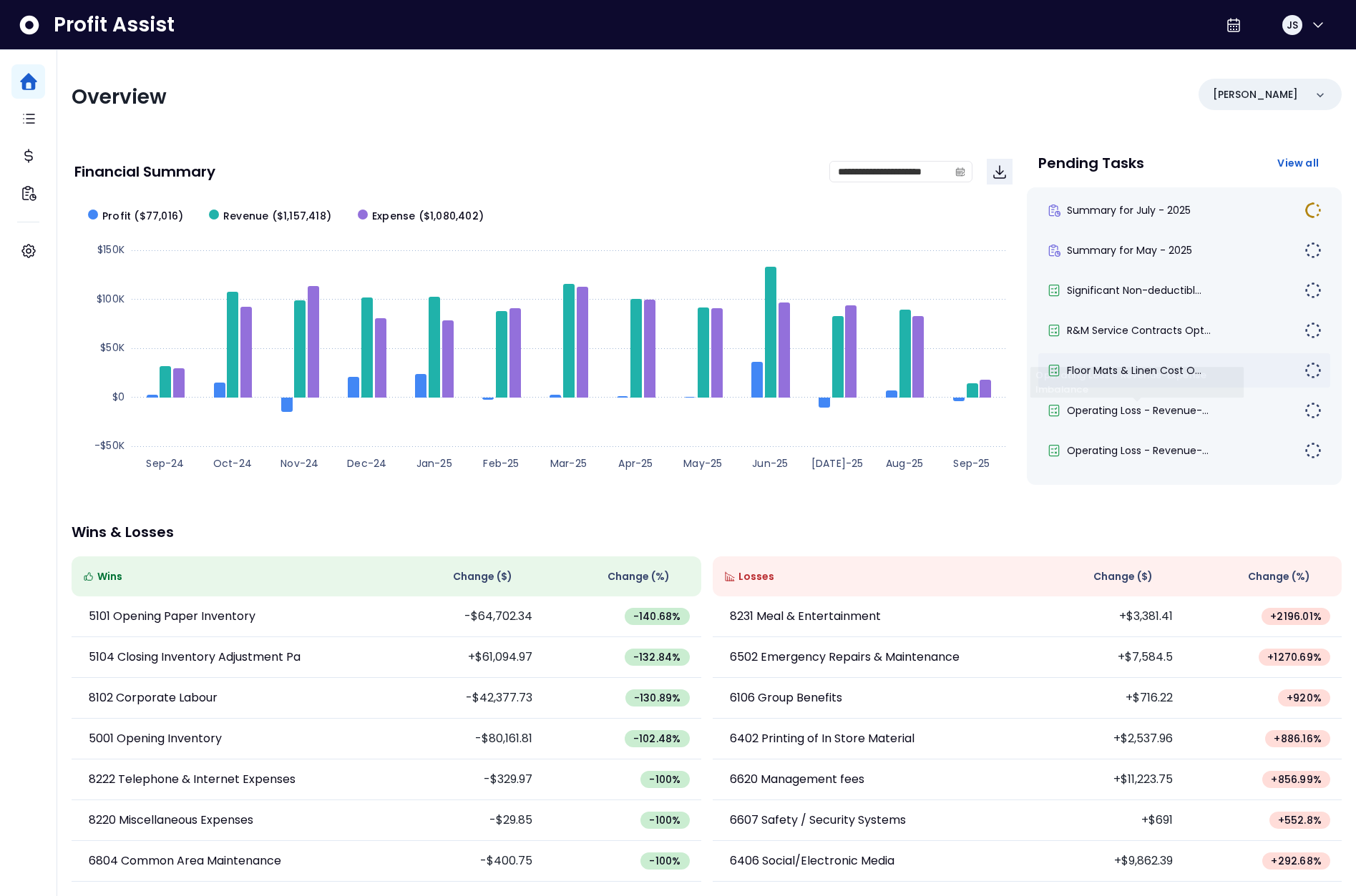
click at [1130, 357] on div "Floor Mats & Linen Cost O..." at bounding box center [1184, 370] width 292 height 34
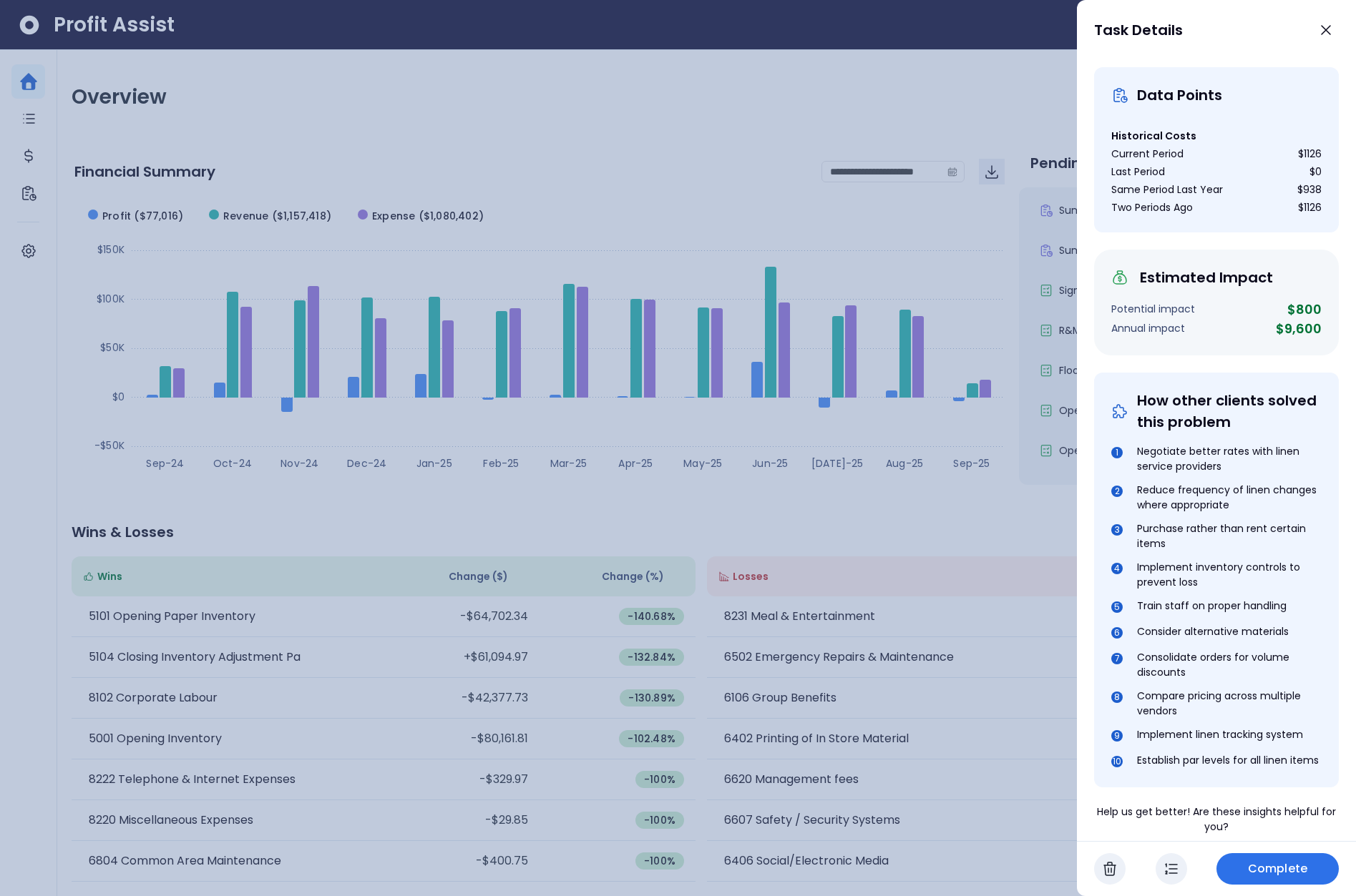
scroll to position [306, 0]
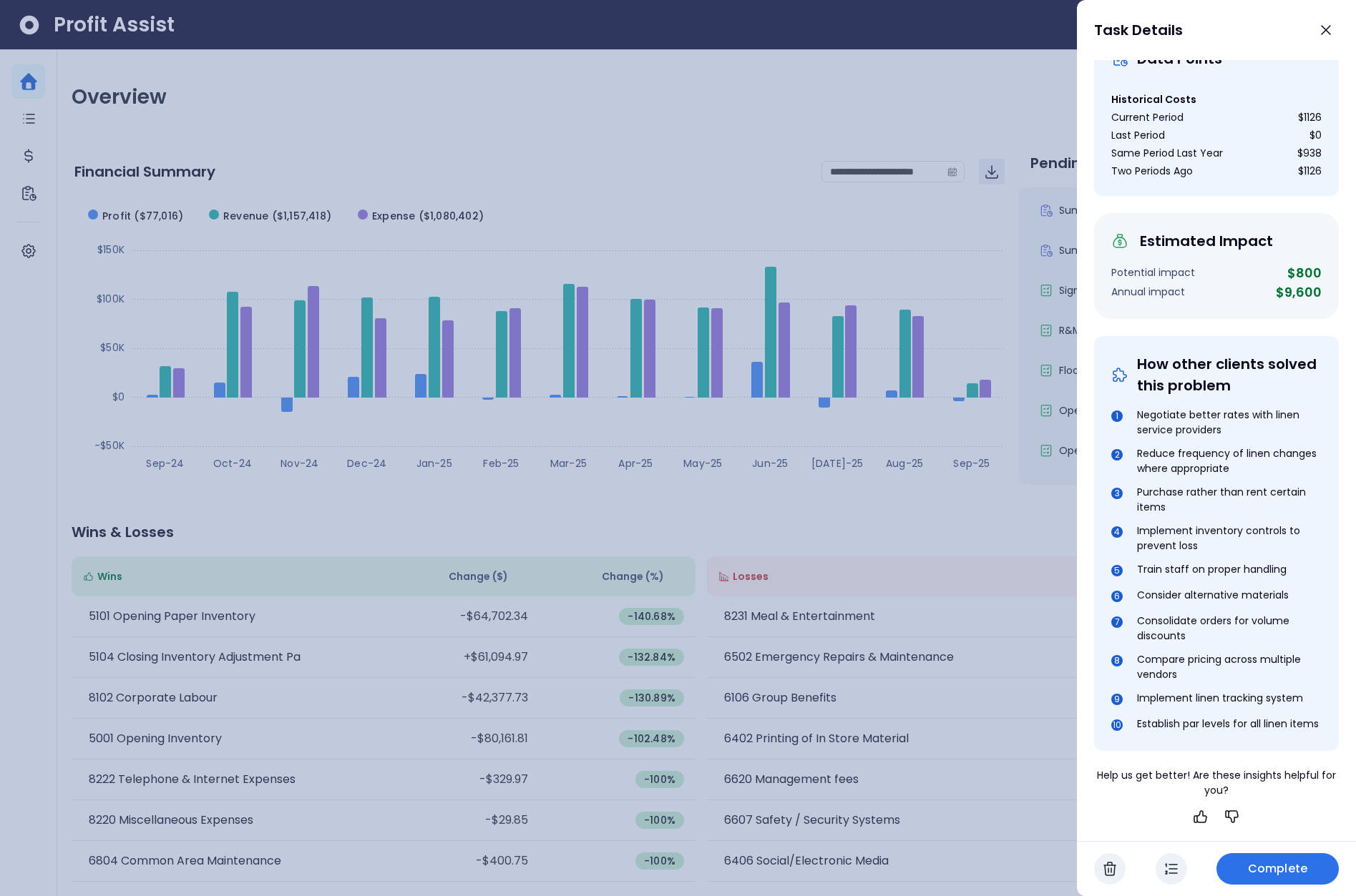
click at [962, 648] on div at bounding box center [678, 448] width 1356 height 896
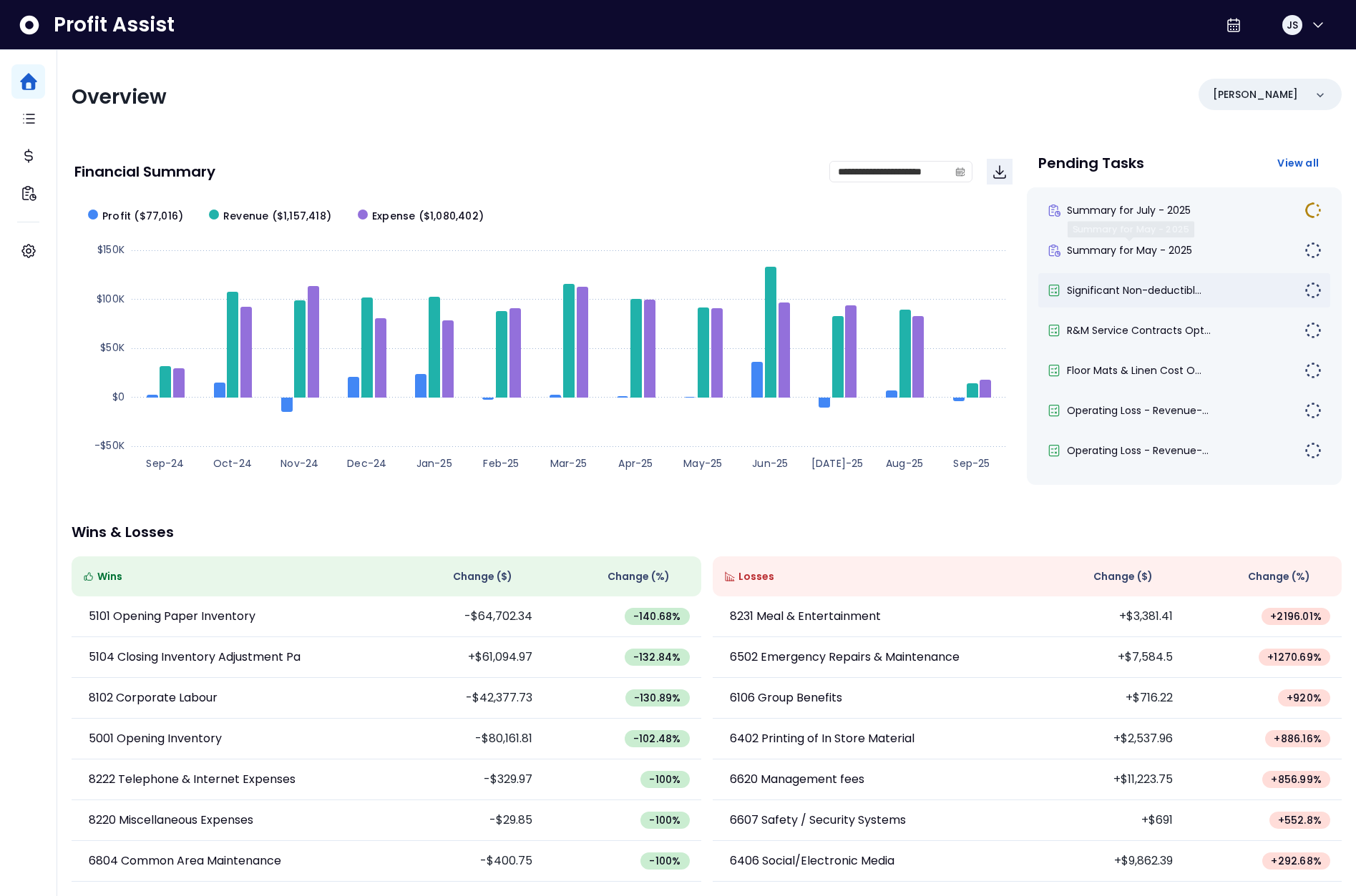
click at [1138, 284] on span "Significant Non-deductibl..." at bounding box center [1134, 291] width 135 height 15
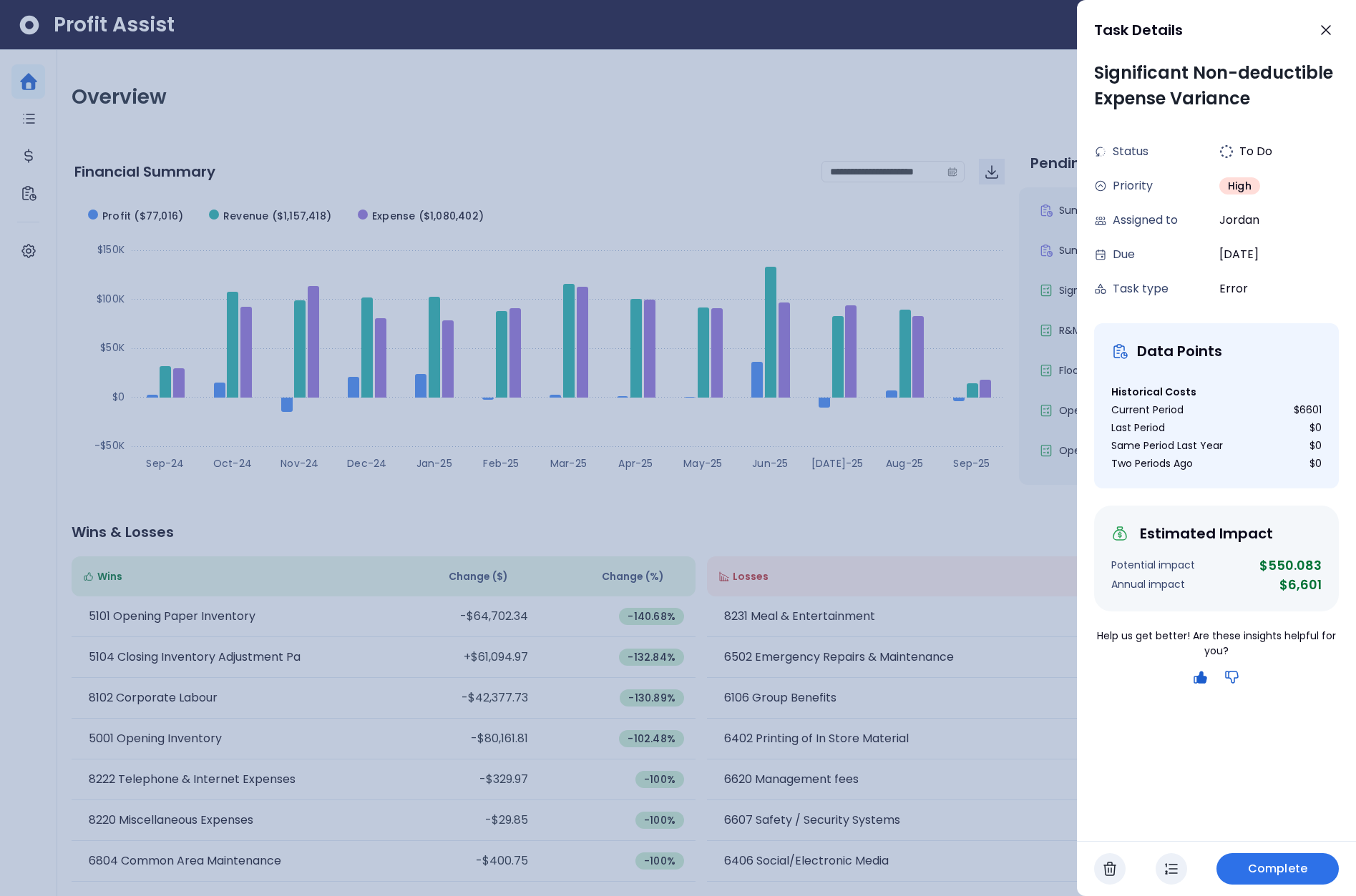
click at [1230, 677] on icon "button" at bounding box center [1231, 677] width 17 height 17
click at [1031, 472] on div at bounding box center [678, 448] width 1356 height 896
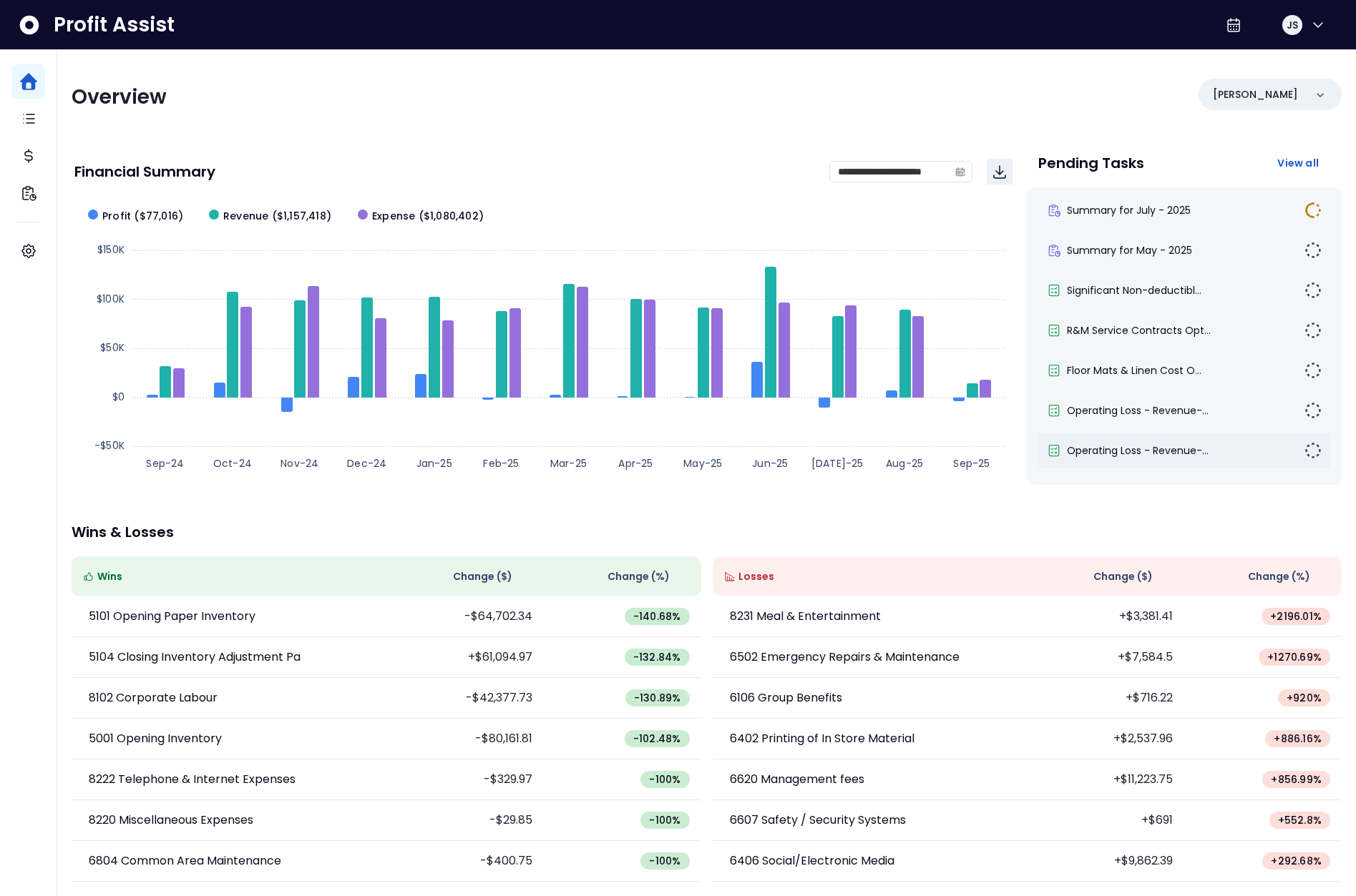
click at [1160, 444] on span "Operating Loss - Revenue-..." at bounding box center [1137, 451] width 141 height 15
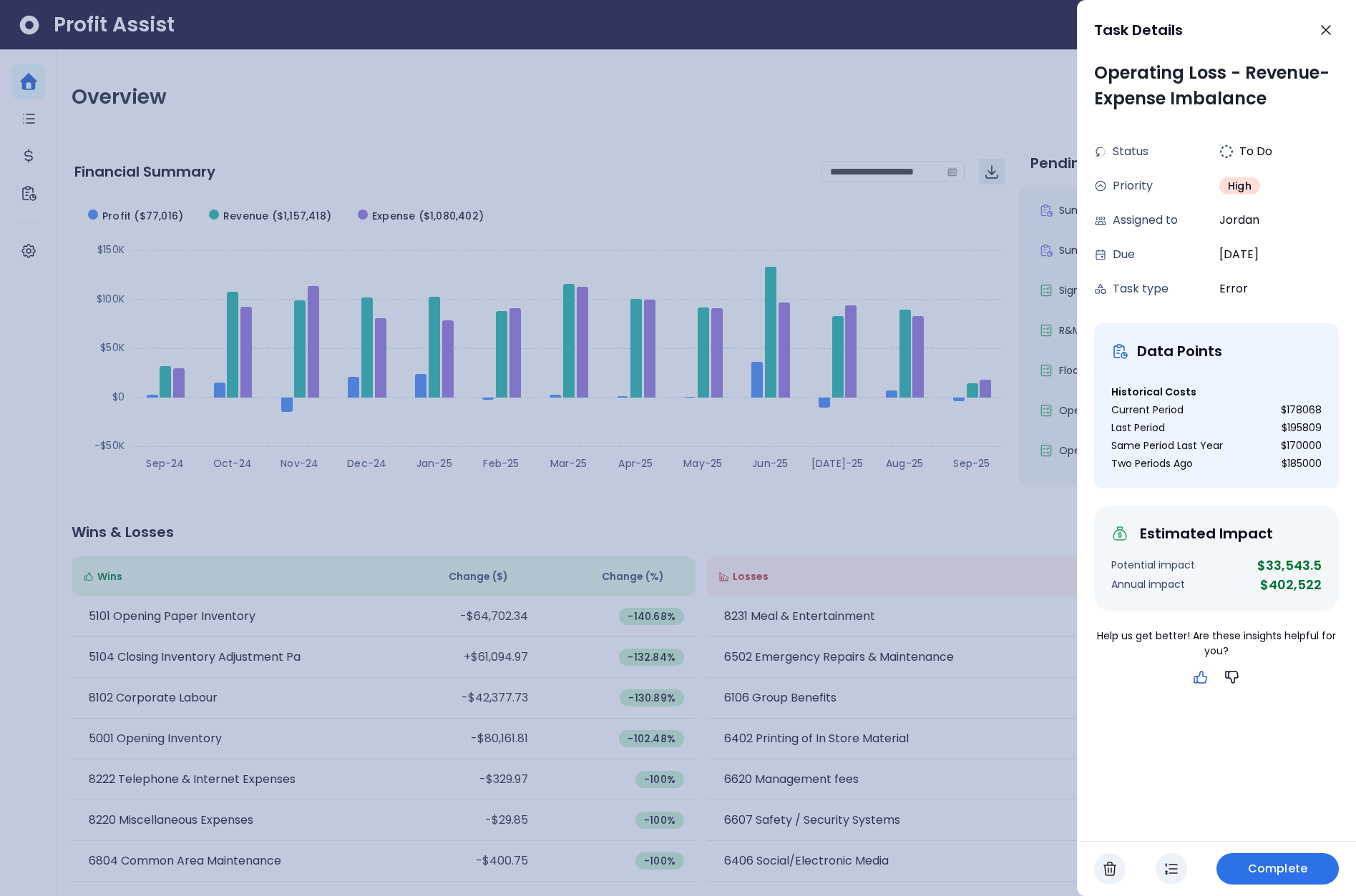
click at [1200, 680] on icon "button" at bounding box center [1200, 677] width 17 height 17
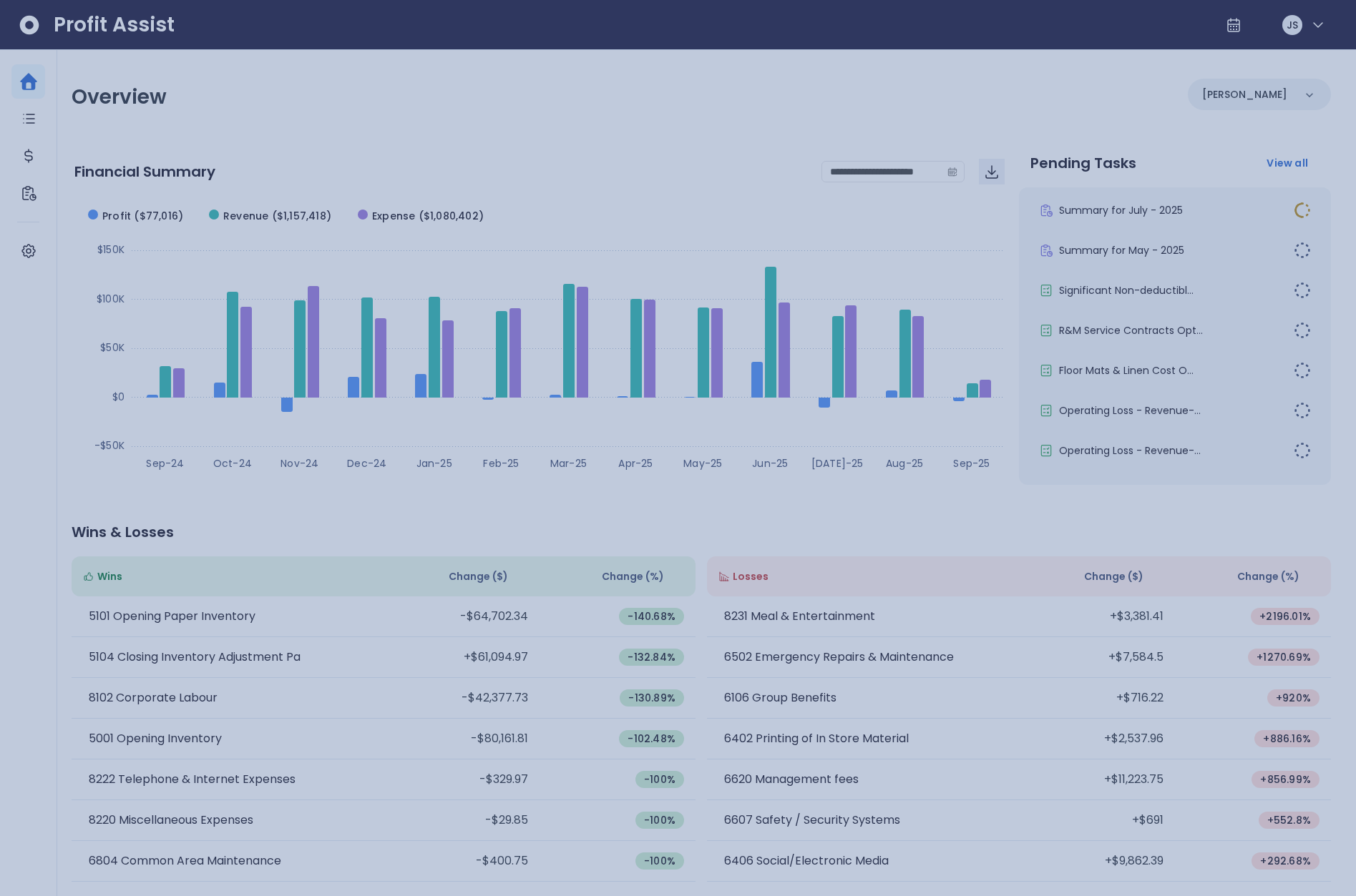
click at [966, 553] on div at bounding box center [678, 448] width 1356 height 896
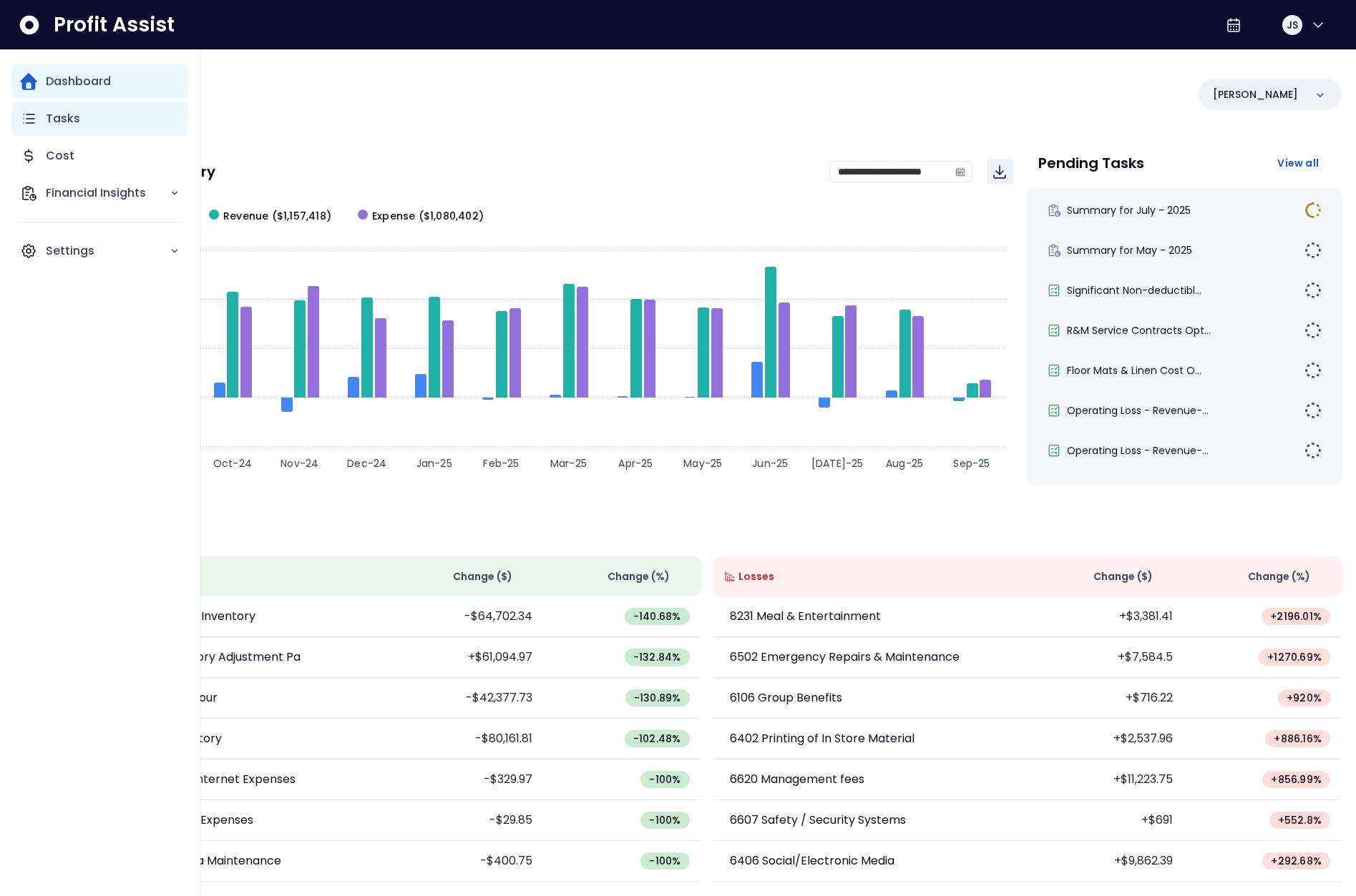
click at [36, 111] on icon "Main navigation" at bounding box center [28, 118] width 17 height 17
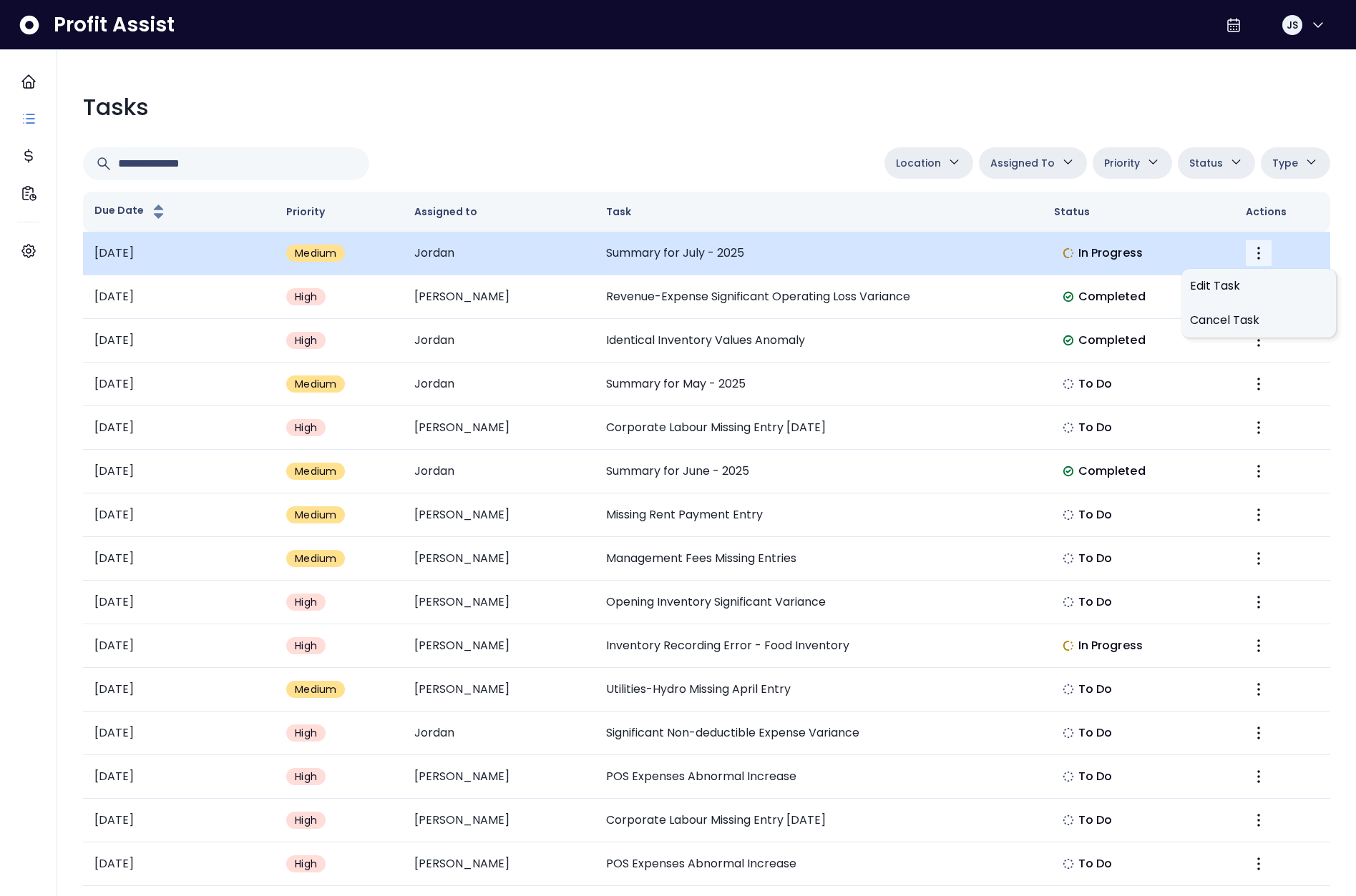
click at [1256, 252] on icon "More" at bounding box center [1258, 253] width 17 height 17
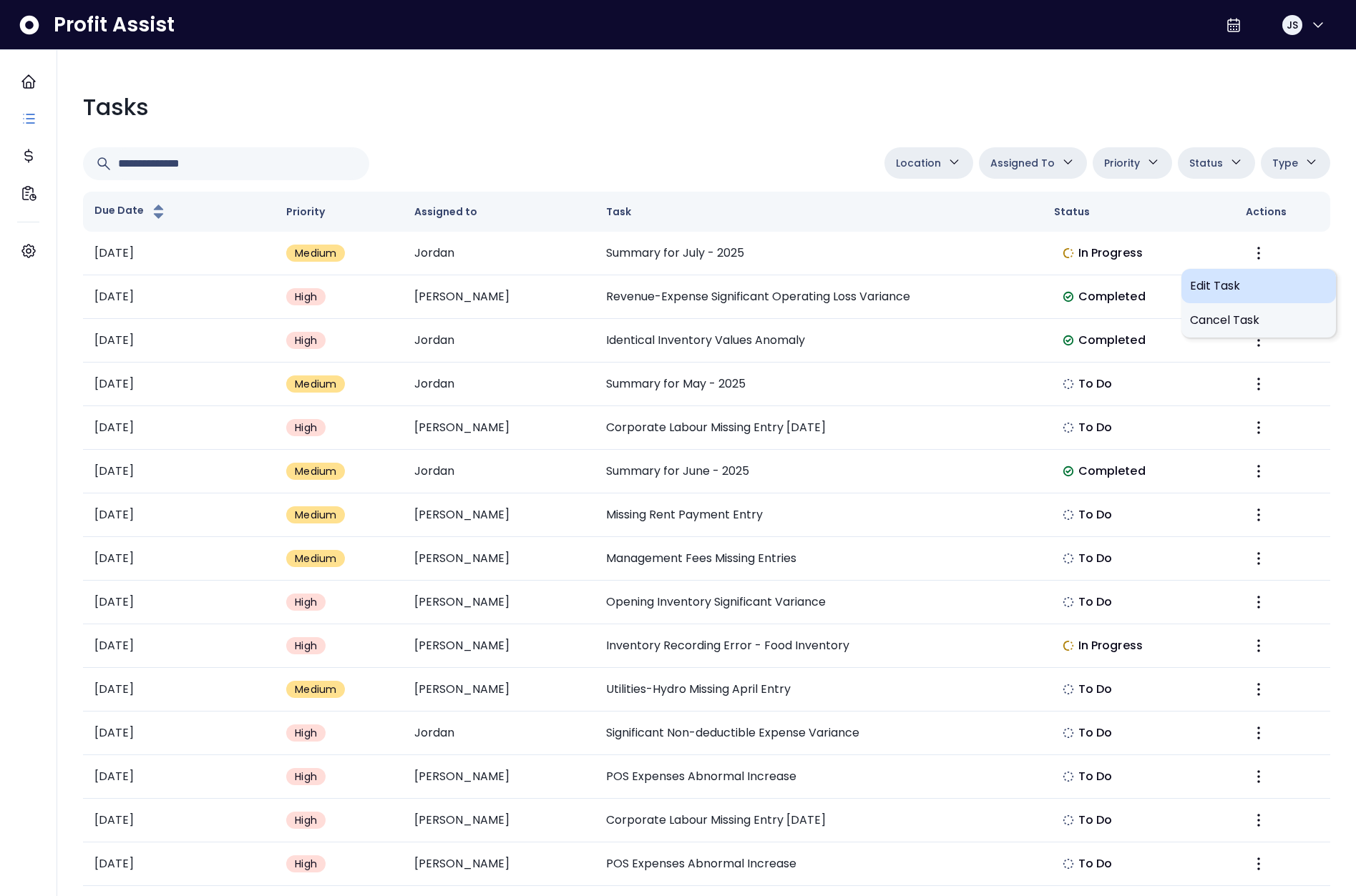
click at [1237, 285] on span "Edit Task" at bounding box center [1258, 286] width 137 height 17
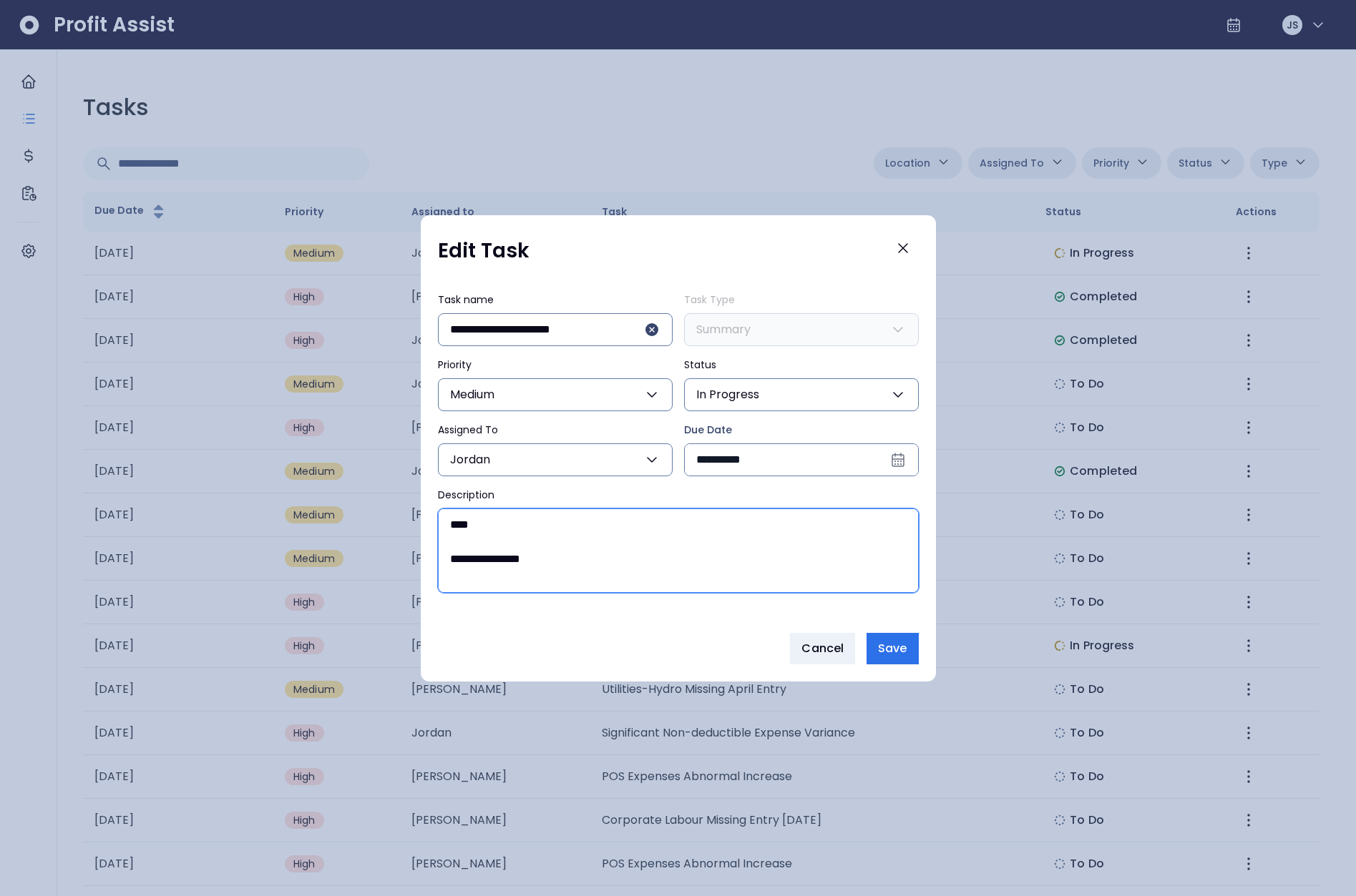
drag, startPoint x: 471, startPoint y: 527, endPoint x: 446, endPoint y: 525, distance: 25.1
click at [446, 525] on textarea "**********" at bounding box center [678, 550] width 479 height 83
click at [575, 564] on textarea "**********" at bounding box center [678, 550] width 479 height 83
click at [821, 645] on span "Cancel" at bounding box center [822, 648] width 43 height 17
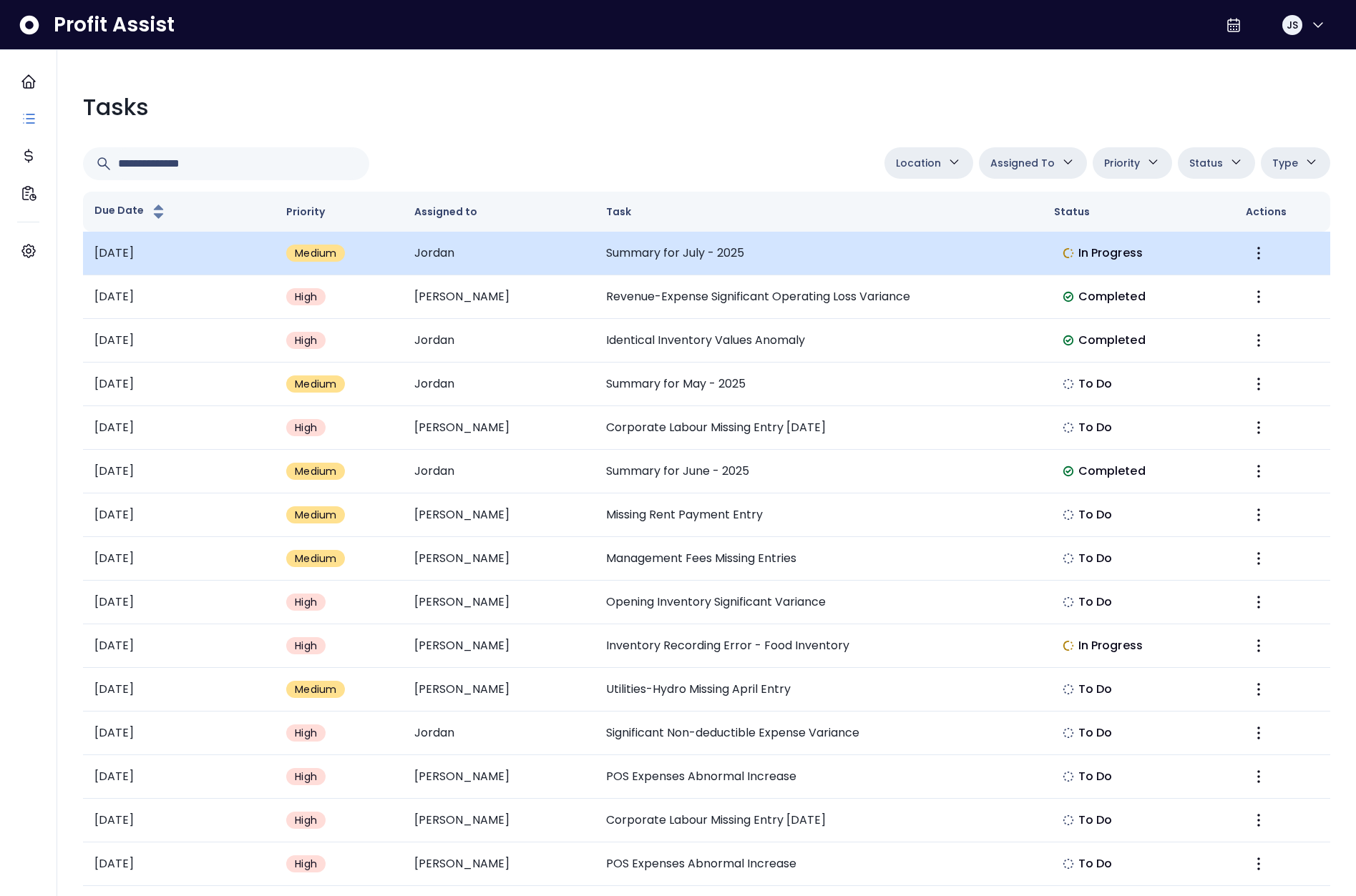
click at [791, 251] on td "Summary for July - 2025" at bounding box center [818, 253] width 448 height 44
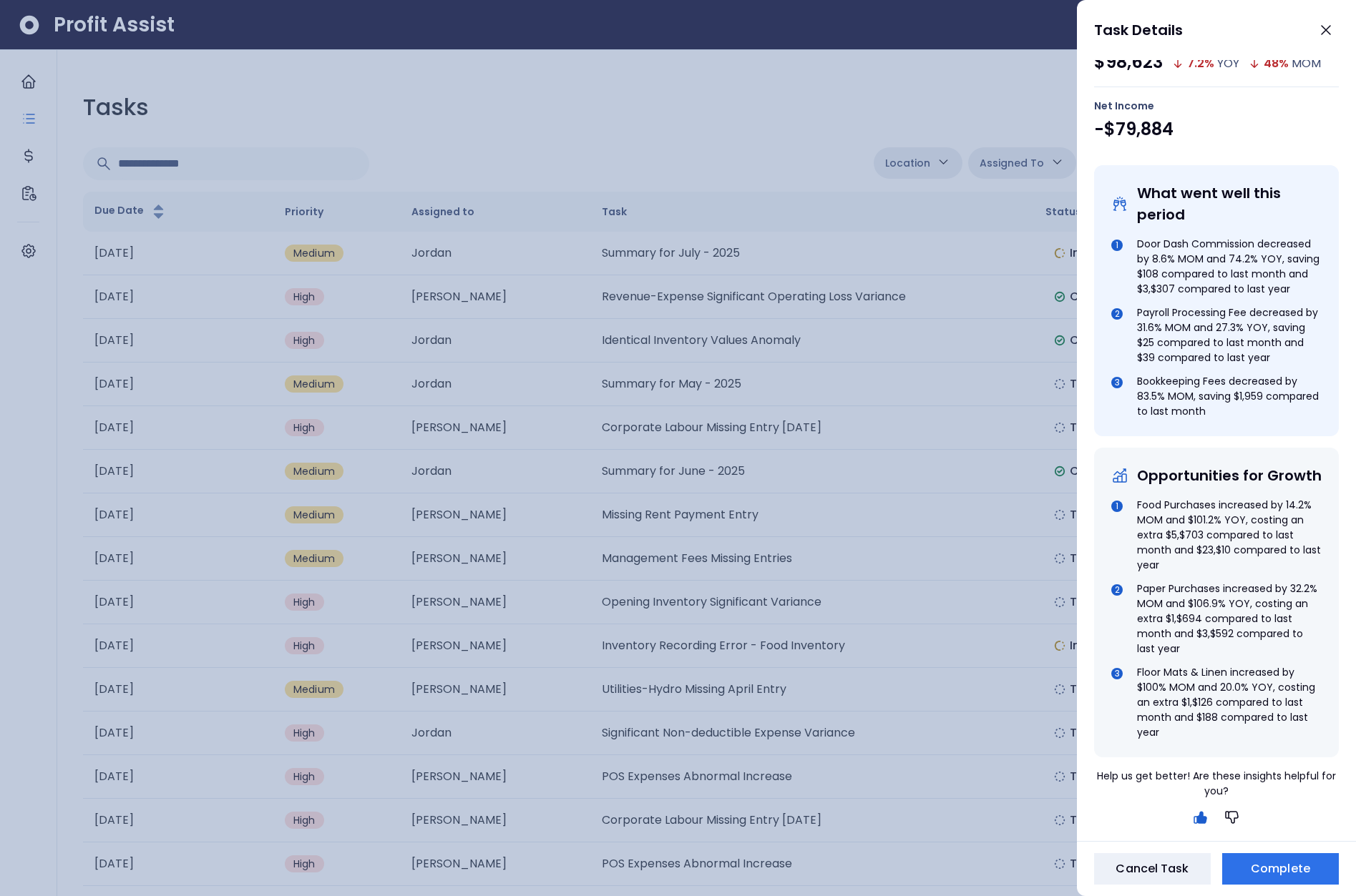
scroll to position [435, 0]
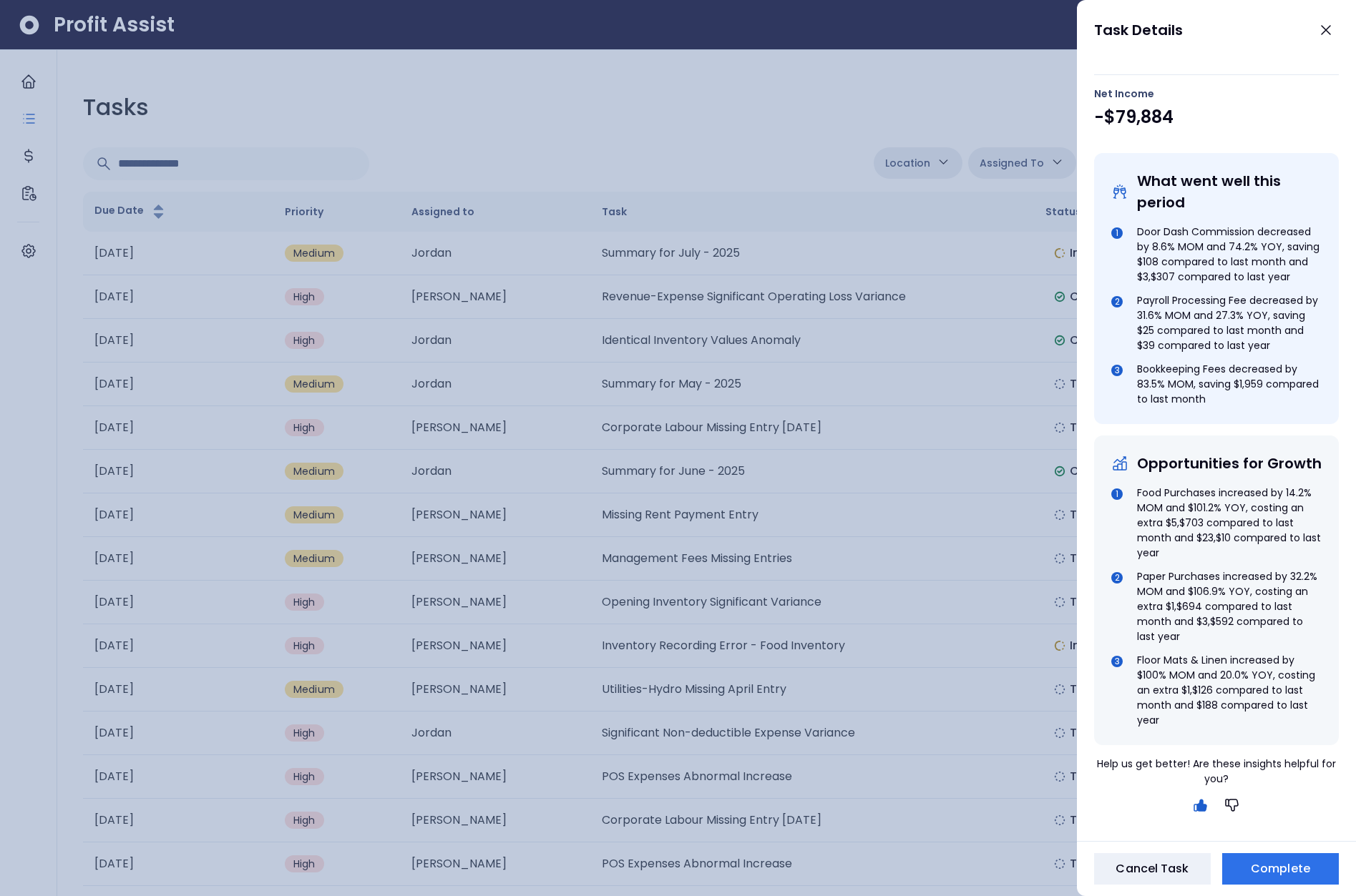
click at [838, 415] on div at bounding box center [678, 448] width 1356 height 896
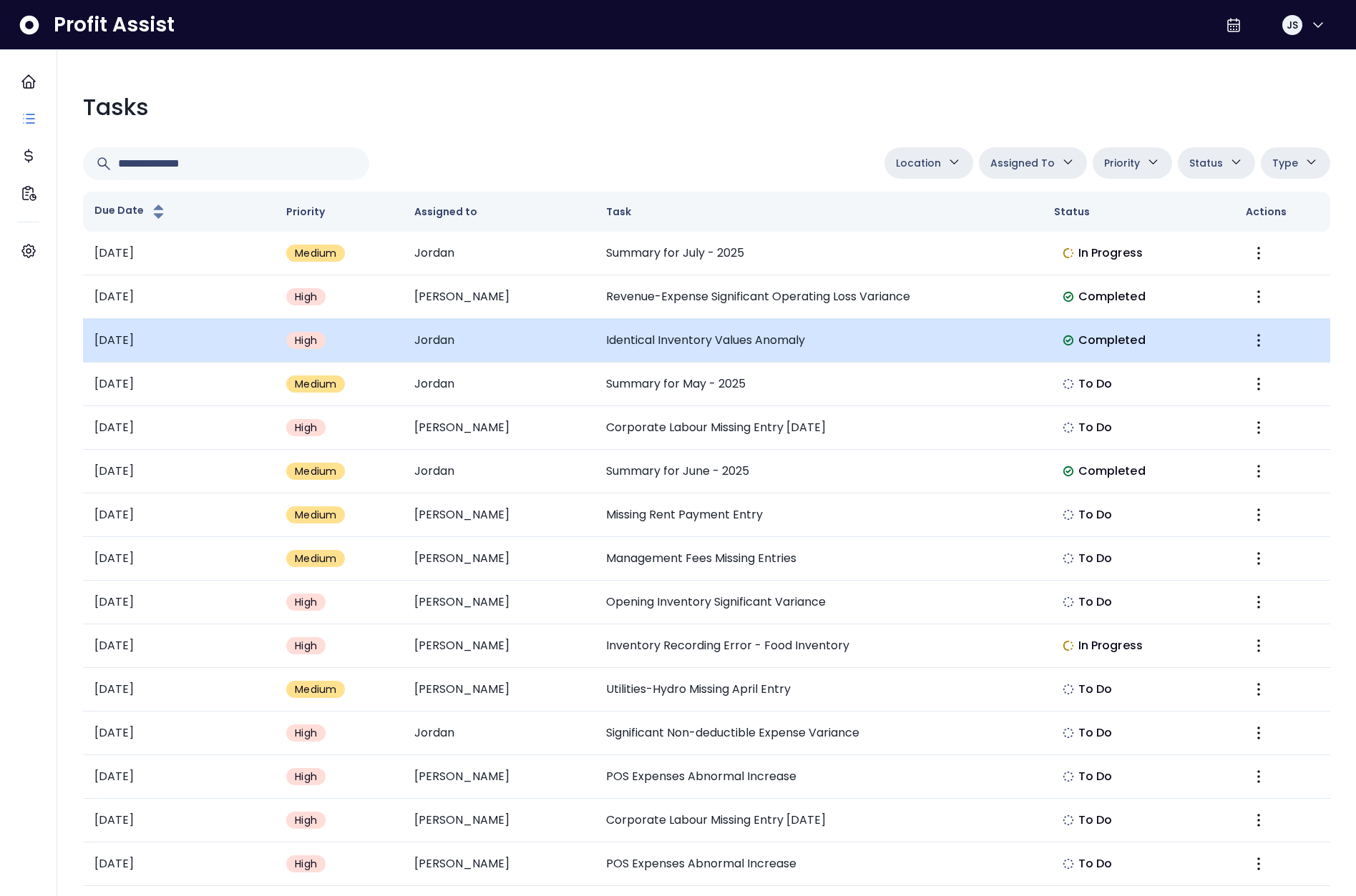
click at [705, 341] on td "Identical Inventory Values Anomaly" at bounding box center [818, 341] width 448 height 44
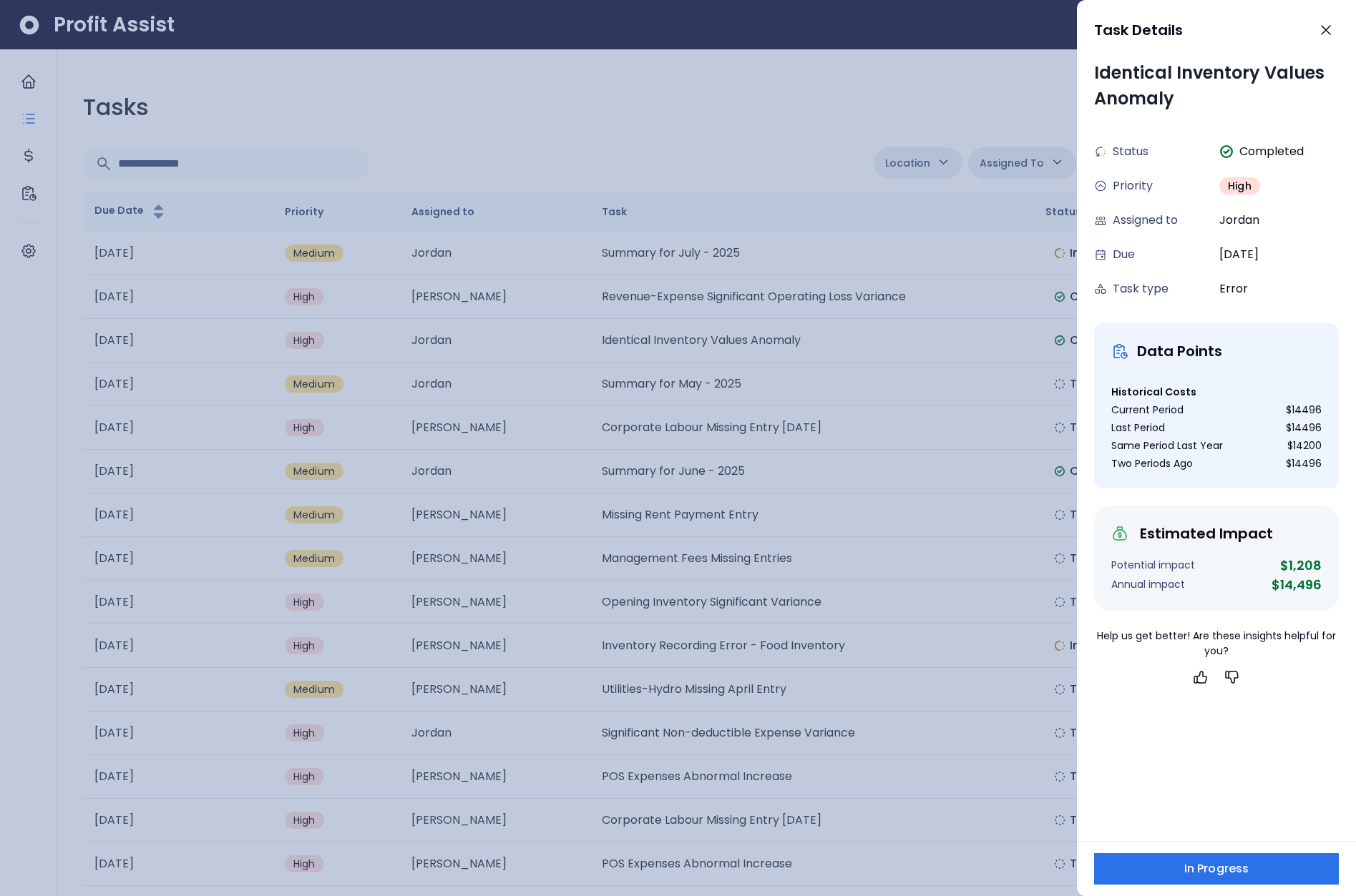
click at [835, 371] on div at bounding box center [678, 448] width 1356 height 896
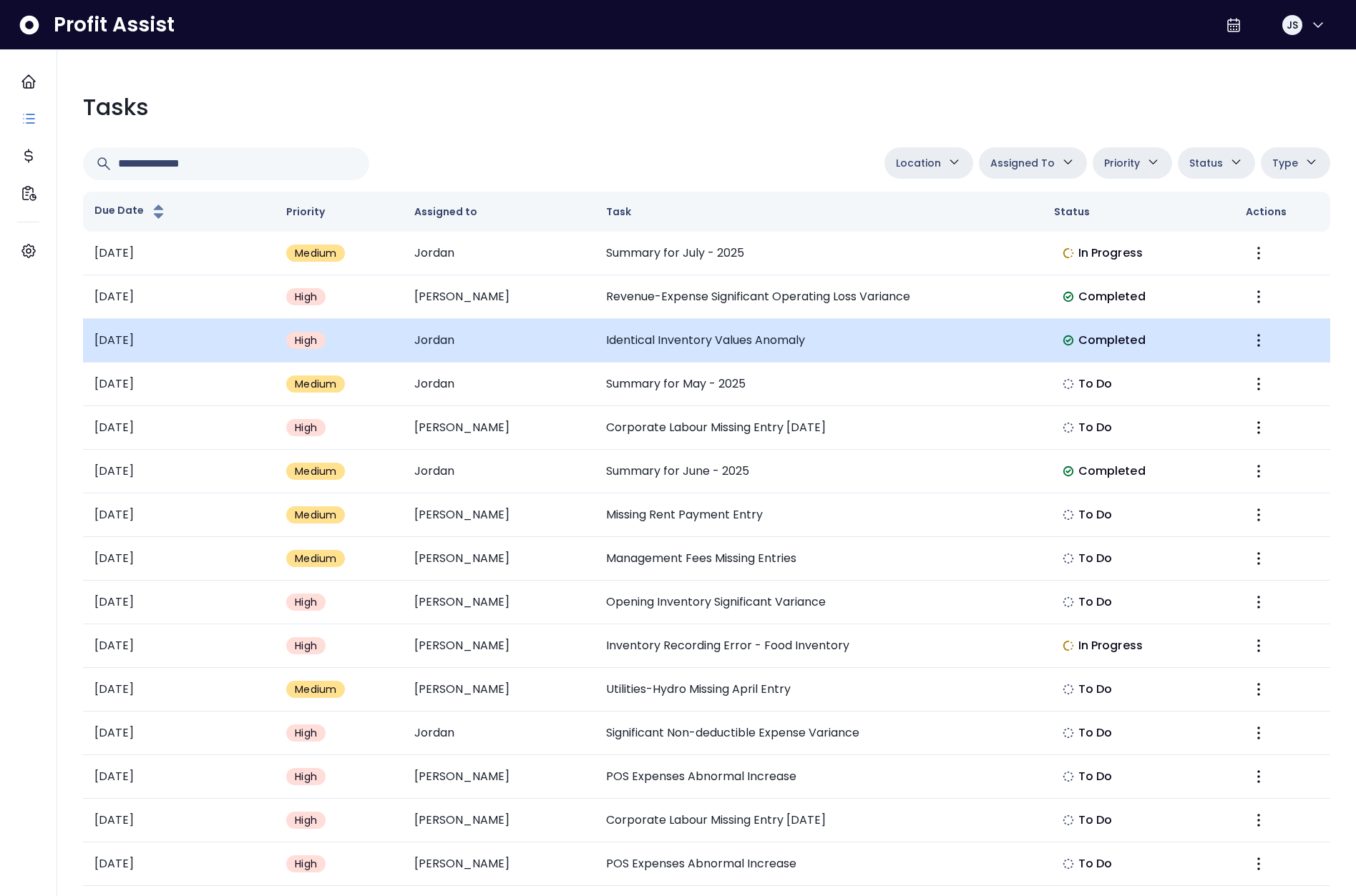
click at [690, 346] on td "Identical Inventory Values Anomaly" at bounding box center [818, 341] width 448 height 44
